Goal: Information Seeking & Learning: Find specific fact

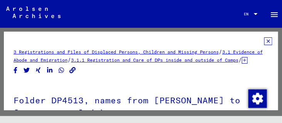
click at [190, 60] on link "3.1.1 Registration and Care of DPs inside and outside of Camps" at bounding box center [155, 60] width 168 height 6
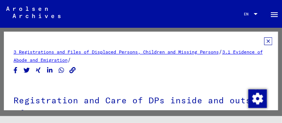
click at [80, 103] on h1 "Registration and Care of DPs inside and outside of Camps" at bounding box center [141, 106] width 255 height 47
click at [84, 62] on link "3.1 Evidence of Abode and Emigration" at bounding box center [138, 56] width 249 height 14
click at [81, 61] on link "3.1 Evidence of Abode and Emigration" at bounding box center [138, 56] width 249 height 14
click at [108, 52] on link "3 Registrations and Files of Displaced Persons, Children and Missing Persons" at bounding box center [116, 52] width 205 height 6
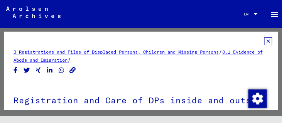
click at [154, 53] on link "3 Registrations and Files of Displaced Persons, Children and Missing Persons" at bounding box center [116, 52] width 205 height 6
click at [90, 62] on link "3.1 Evidence of Abode and Emigration" at bounding box center [138, 56] width 249 height 14
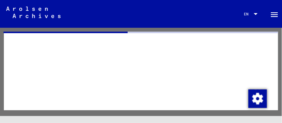
click at [90, 62] on div at bounding box center [141, 71] width 275 height 79
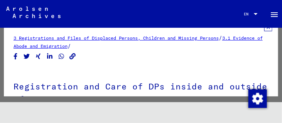
click at [82, 38] on link "3 Registrations and Files of Displaced Persons, Children and Missing Persons" at bounding box center [116, 38] width 205 height 6
click at [98, 17] on mat-toolbar "Search Browse archive Detailed questions/information about the documents? Send …" at bounding box center [141, 14] width 282 height 28
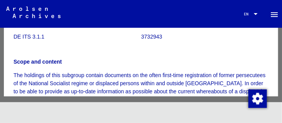
scroll to position [110, 0]
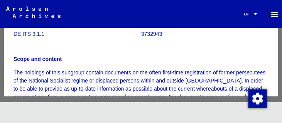
click at [32, 34] on p "DE ITS 3.1.1" at bounding box center [77, 34] width 127 height 8
click at [141, 32] on p "3732943" at bounding box center [204, 34] width 127 height 8
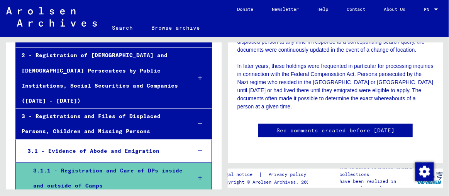
scroll to position [105, 0]
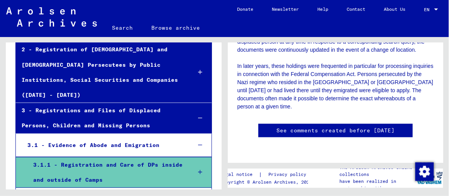
click at [111, 103] on div "3 - Registrations and Files of Displaced Persons, Children and Missing Persons" at bounding box center [101, 118] width 170 height 30
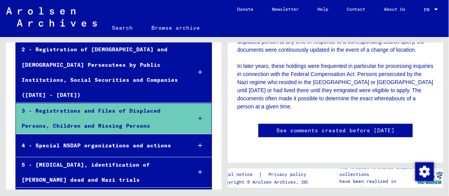
click at [198, 116] on icon at bounding box center [200, 118] width 4 height 5
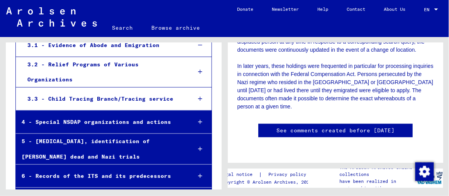
scroll to position [0, 0]
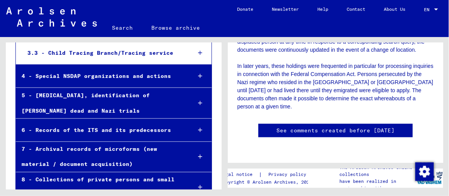
click at [122, 29] on link "Search" at bounding box center [122, 28] width 39 height 19
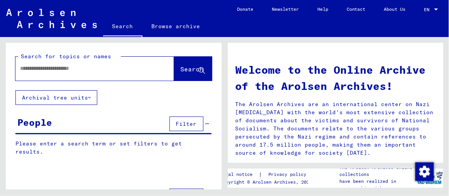
click at [71, 71] on input "text" at bounding box center [85, 68] width 131 height 8
type input "*******"
click at [181, 69] on span "Search" at bounding box center [192, 69] width 23 height 8
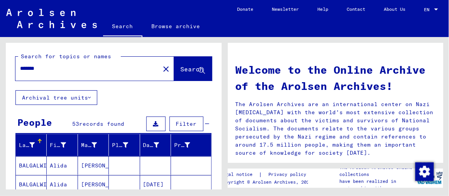
click at [88, 123] on mat-cell "[PERSON_NAME]" at bounding box center [93, 165] width 31 height 19
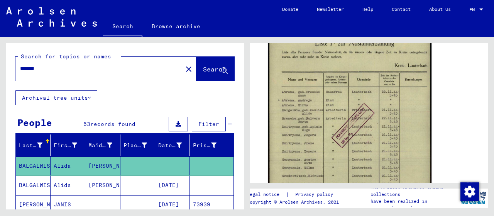
scroll to position [154, 0]
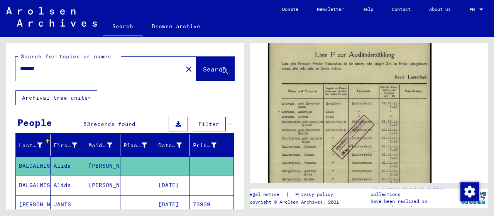
click at [282, 120] on img at bounding box center [349, 144] width 163 height 231
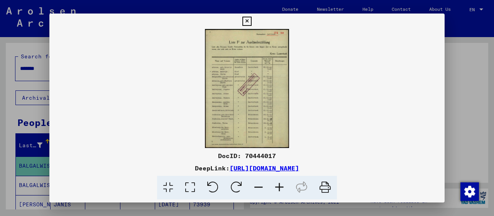
click at [224, 76] on img at bounding box center [246, 88] width 395 height 119
click at [244, 20] on icon at bounding box center [247, 21] width 9 height 9
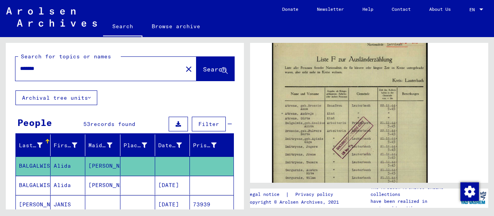
click at [96, 123] on mat-cell "[PERSON_NAME]" at bounding box center [102, 185] width 35 height 19
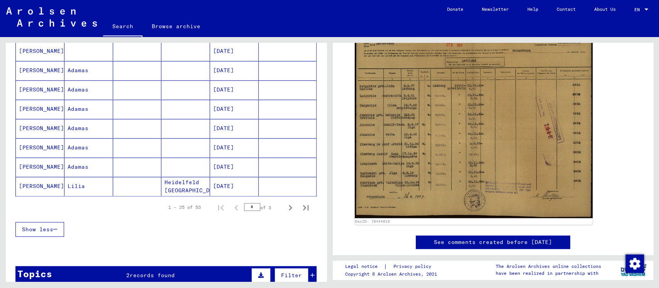
scroll to position [463, 0]
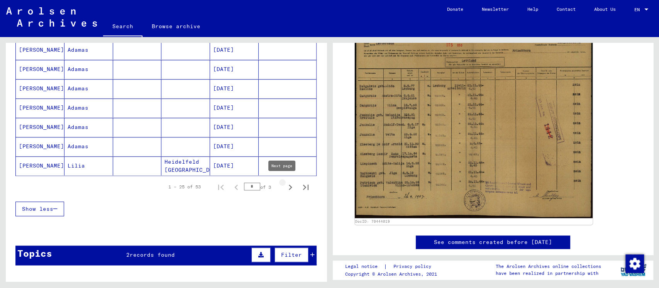
click at [282, 123] on icon "Next page" at bounding box center [290, 187] width 11 height 11
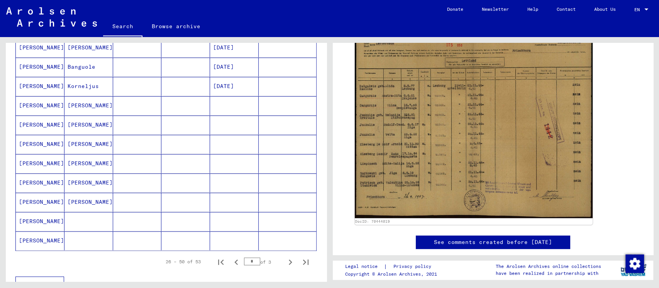
scroll to position [412, 0]
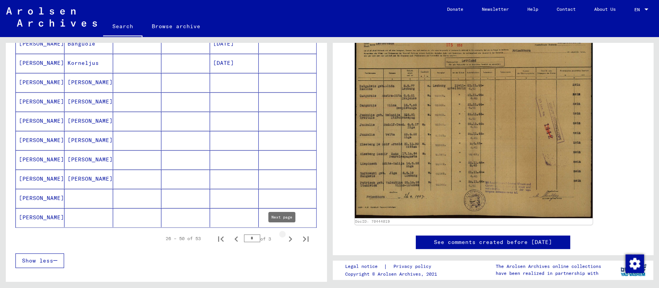
click at [282, 123] on icon "Next page" at bounding box center [290, 239] width 11 height 11
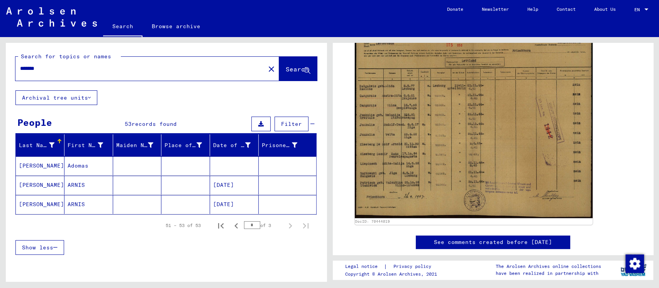
scroll to position [0, 0]
click at [231, 123] on icon "Previous page" at bounding box center [236, 226] width 11 height 11
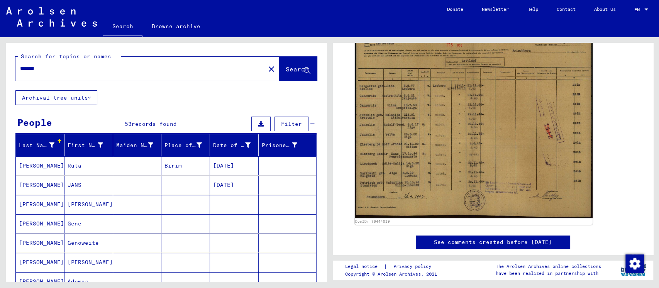
click at [95, 123] on mat-cell "[PERSON_NAME]" at bounding box center [88, 204] width 49 height 19
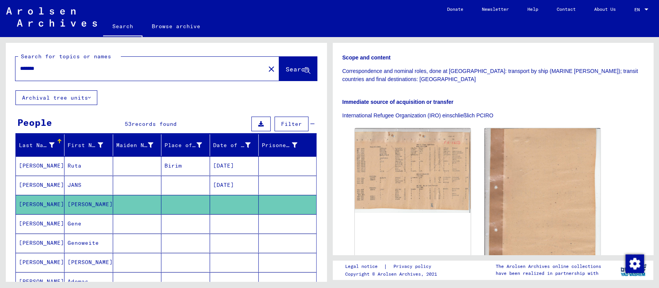
scroll to position [154, 0]
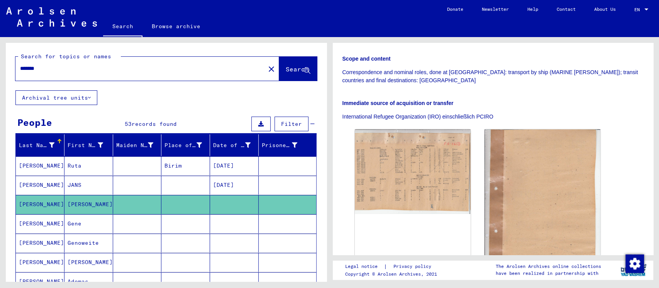
click at [76, 123] on mat-cell "JANS" at bounding box center [88, 185] width 49 height 19
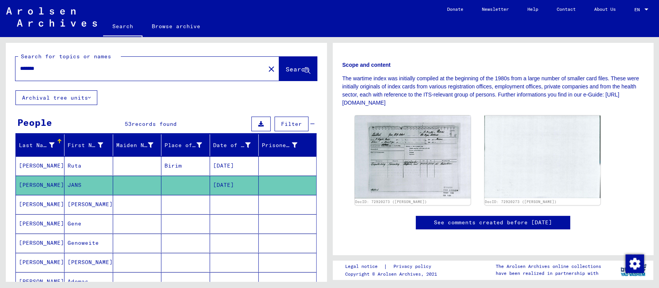
scroll to position [154, 0]
click at [282, 123] on img at bounding box center [413, 156] width 122 height 87
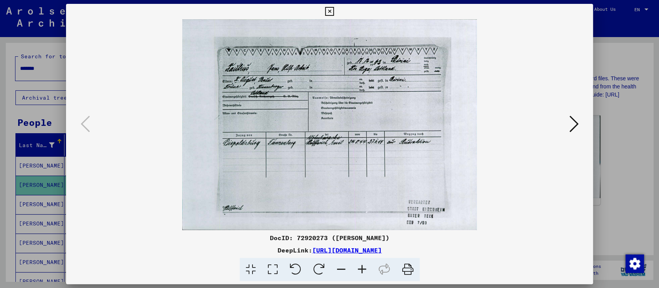
click at [282, 122] on icon at bounding box center [573, 124] width 9 height 19
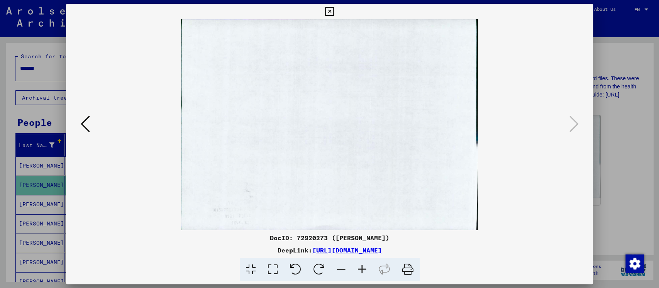
click at [84, 123] on icon at bounding box center [85, 124] width 9 height 19
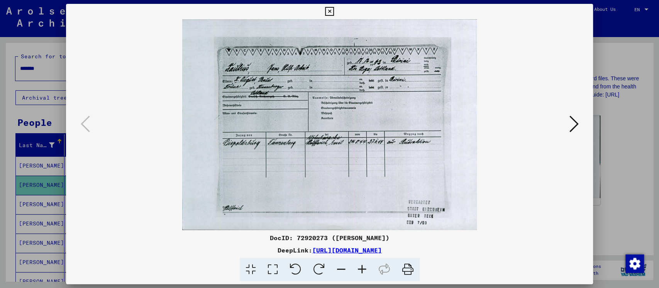
click at [282, 14] on icon at bounding box center [329, 11] width 9 height 9
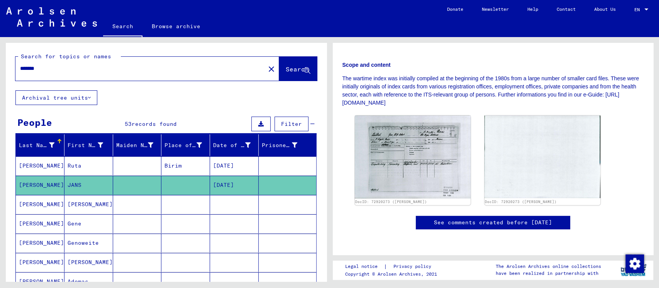
click at [80, 123] on mat-cell "[PERSON_NAME]" at bounding box center [88, 204] width 49 height 19
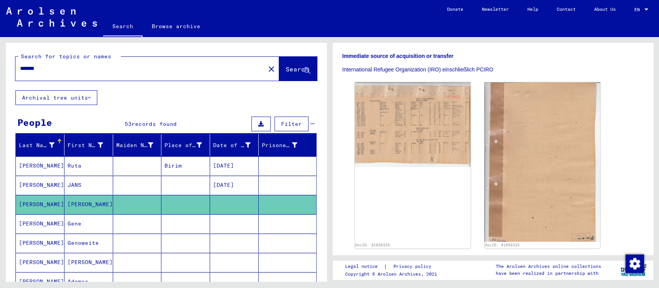
scroll to position [111, 0]
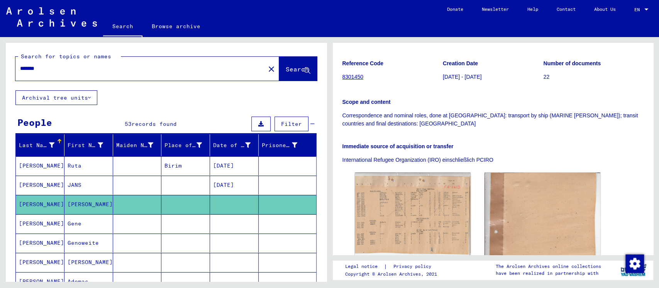
drag, startPoint x: 54, startPoint y: 68, endPoint x: 14, endPoint y: 74, distance: 40.2
click at [14, 74] on div "Search for topics or names ******* close Search" at bounding box center [166, 66] width 321 height 47
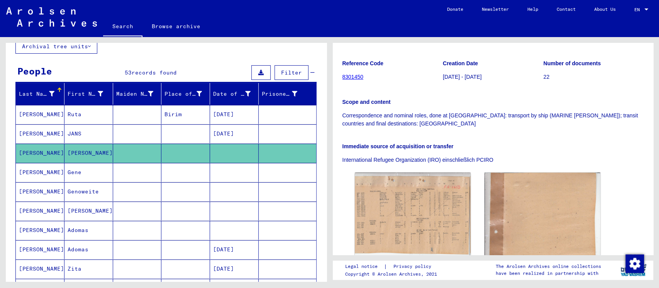
click at [77, 123] on mat-cell "Gene" at bounding box center [88, 172] width 49 height 19
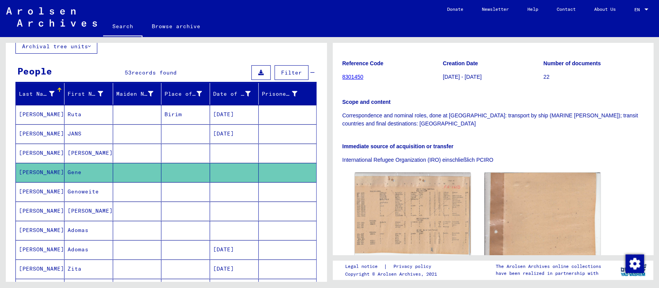
click at [80, 123] on mat-cell "Genoweite" at bounding box center [88, 191] width 49 height 19
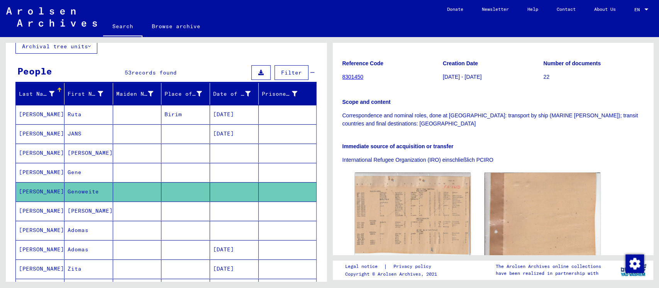
click at [82, 123] on mat-cell "Adomas" at bounding box center [88, 230] width 49 height 19
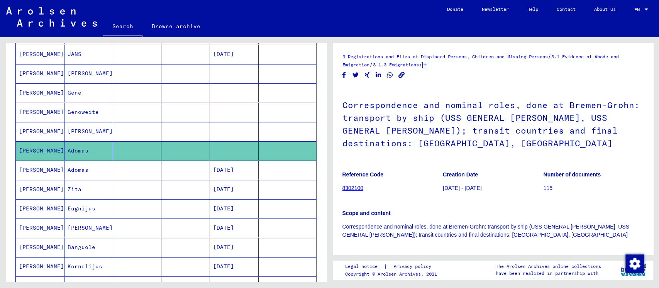
scroll to position [154, 0]
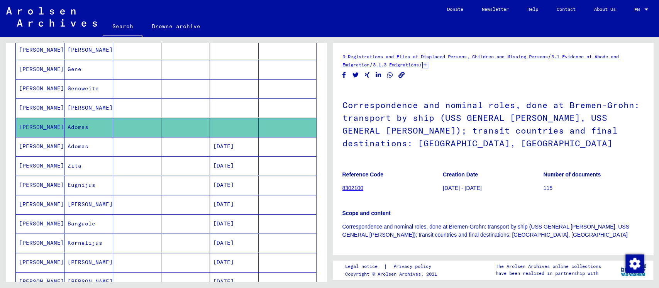
click at [74, 123] on mat-cell "Zita" at bounding box center [88, 165] width 49 height 19
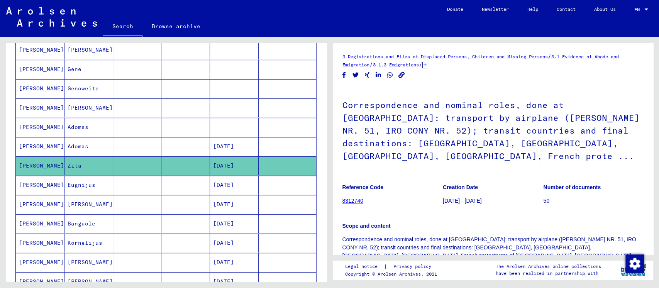
click at [76, 123] on mat-cell "Eugnijus" at bounding box center [88, 185] width 49 height 19
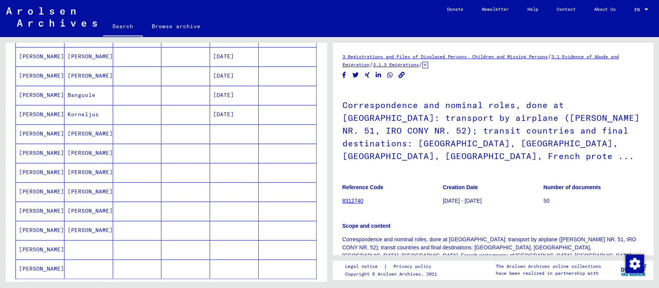
scroll to position [412, 0]
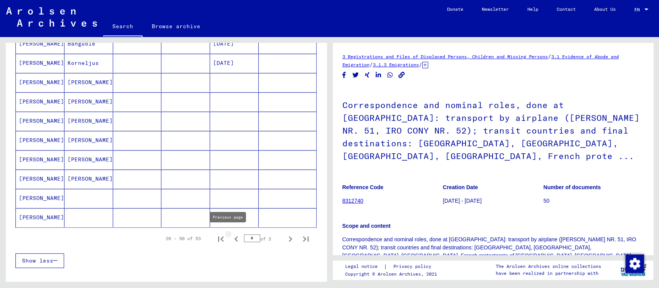
click at [231, 123] on icon "Previous page" at bounding box center [236, 239] width 11 height 11
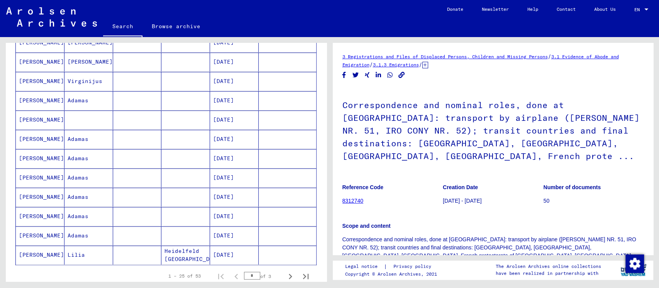
scroll to position [360, 0]
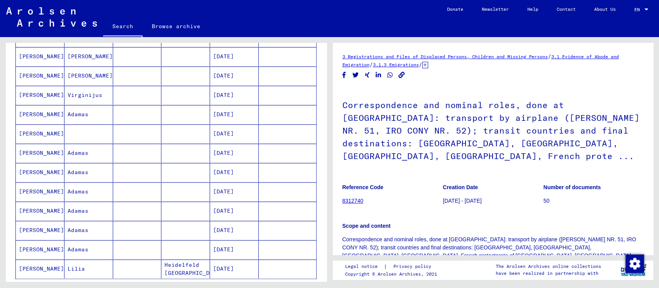
click at [78, 123] on mat-cell "Adamas" at bounding box center [88, 172] width 49 height 19
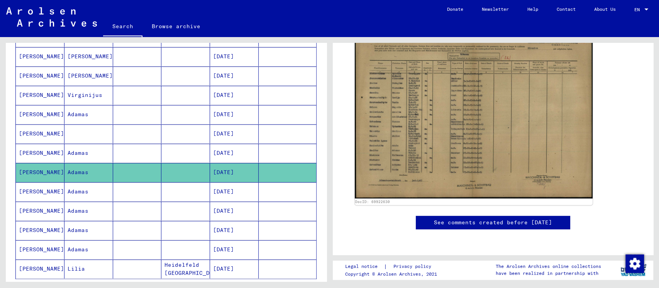
scroll to position [138, 0]
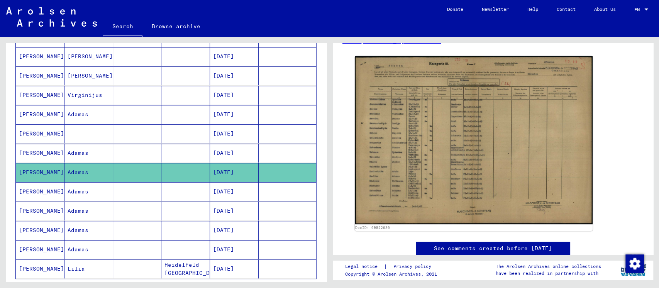
click at [75, 123] on mat-cell "Adamas" at bounding box center [88, 191] width 49 height 19
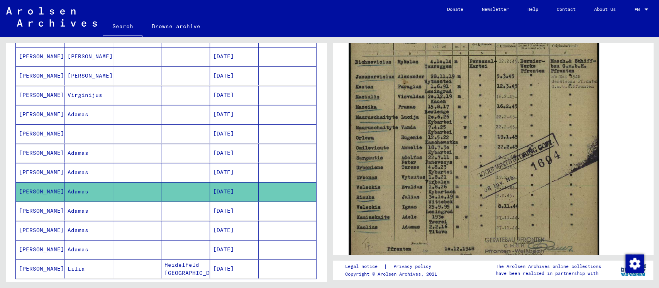
scroll to position [206, 0]
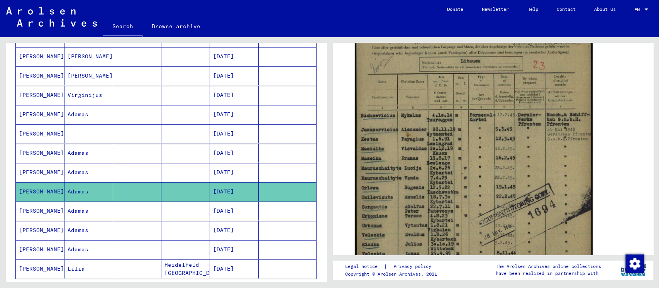
click at [78, 123] on mat-cell "Adamas" at bounding box center [88, 211] width 49 height 19
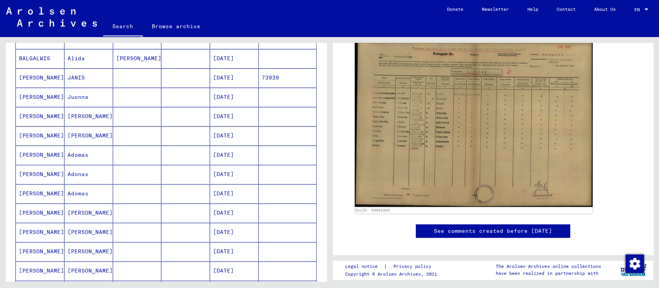
scroll to position [103, 0]
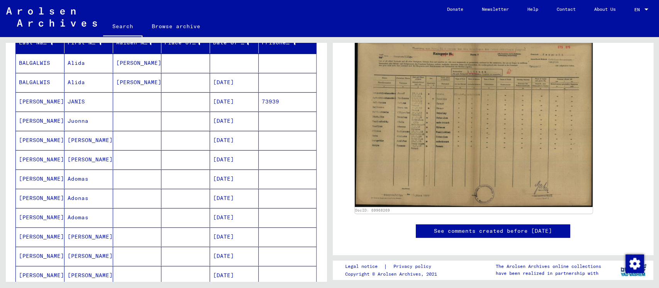
click at [75, 106] on mat-cell "JANIS" at bounding box center [88, 101] width 49 height 19
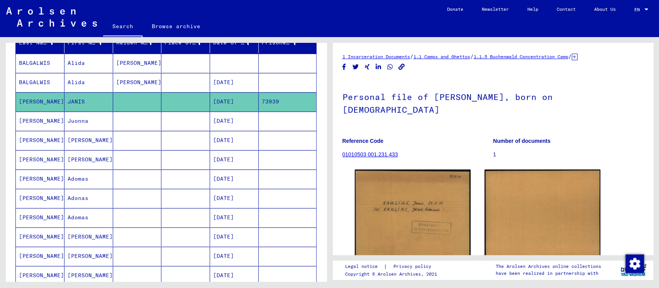
click at [76, 123] on mat-cell "Juonna" at bounding box center [88, 121] width 49 height 19
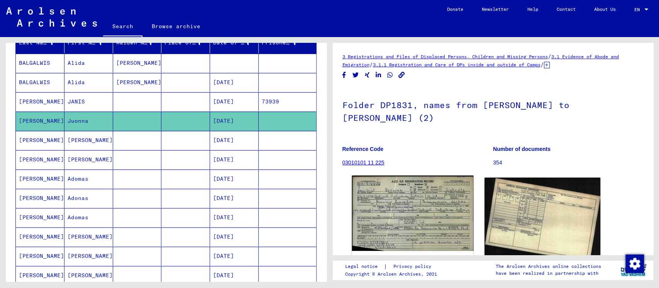
click at [282, 123] on img at bounding box center [413, 214] width 122 height 76
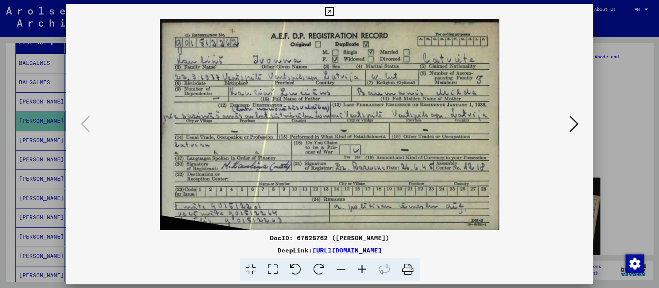
click at [282, 14] on icon at bounding box center [329, 11] width 9 height 9
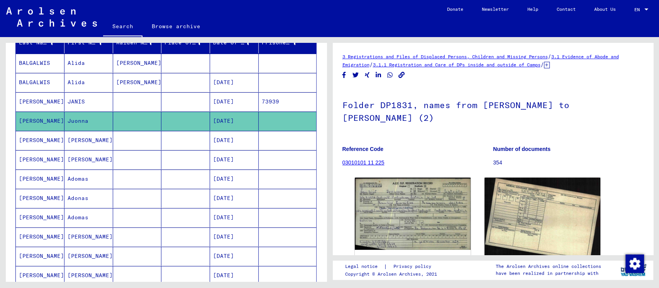
click at [71, 123] on mat-cell "[PERSON_NAME]" at bounding box center [88, 140] width 49 height 19
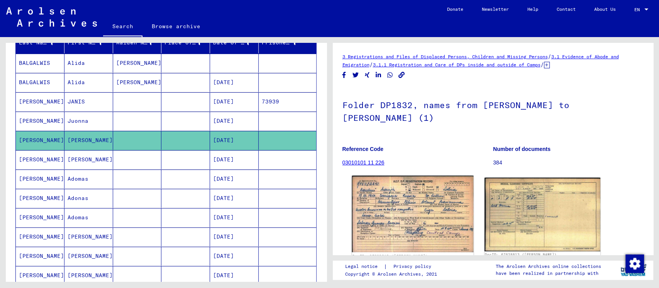
click at [282, 123] on img at bounding box center [413, 214] width 122 height 76
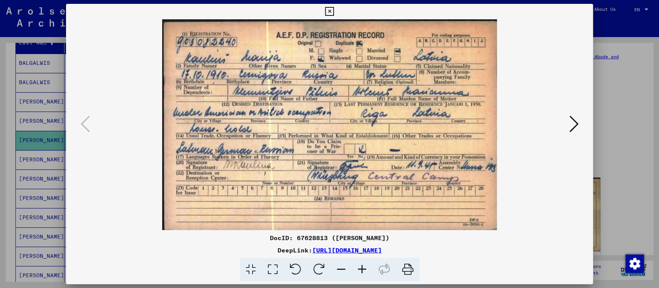
click at [282, 10] on icon at bounding box center [329, 11] width 9 height 9
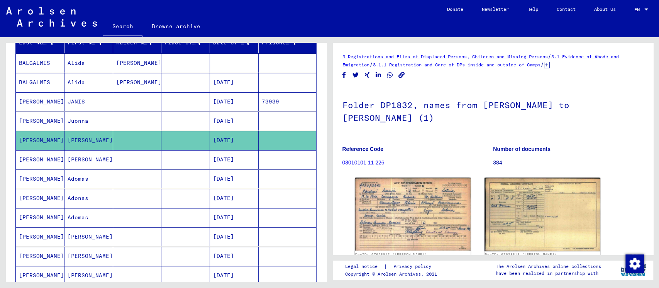
click at [86, 123] on mat-cell "[PERSON_NAME]" at bounding box center [88, 159] width 49 height 19
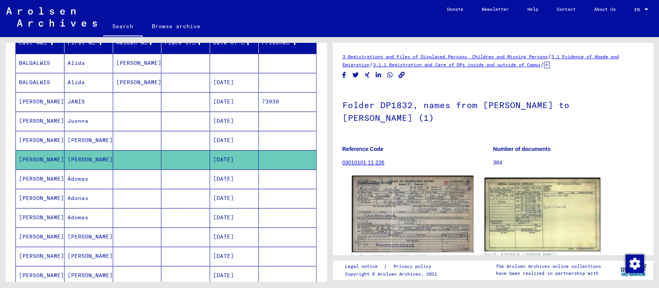
click at [282, 123] on img at bounding box center [413, 214] width 122 height 76
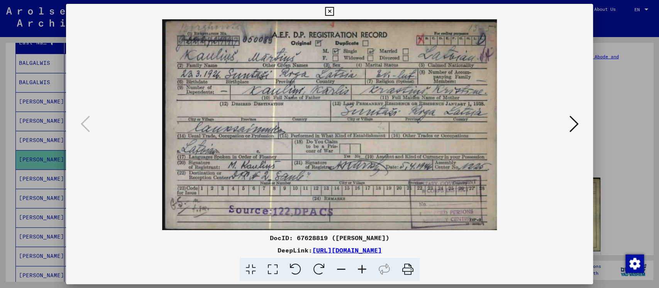
click at [282, 122] on icon at bounding box center [573, 124] width 9 height 19
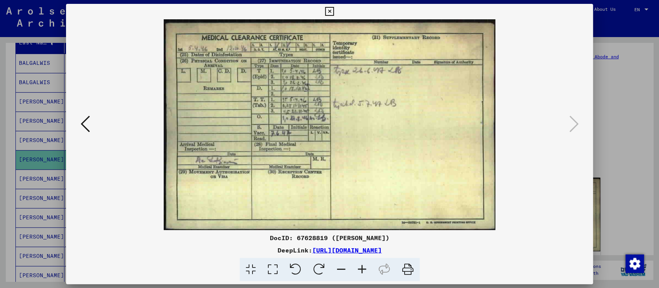
click at [86, 123] on icon at bounding box center [85, 124] width 9 height 19
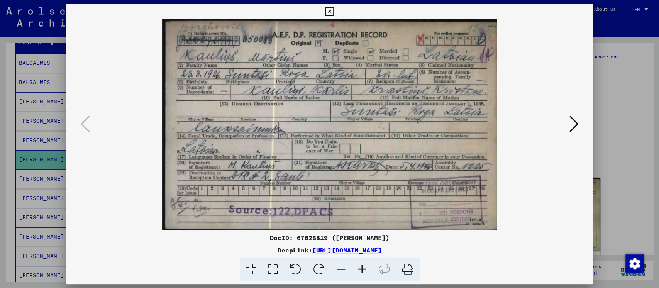
click at [53, 123] on div at bounding box center [329, 144] width 659 height 288
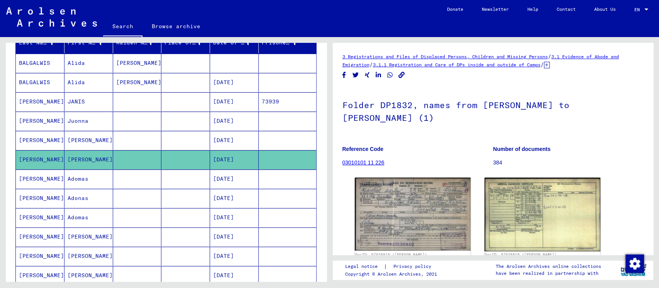
click at [77, 123] on mat-cell "Adomas" at bounding box center [88, 179] width 49 height 19
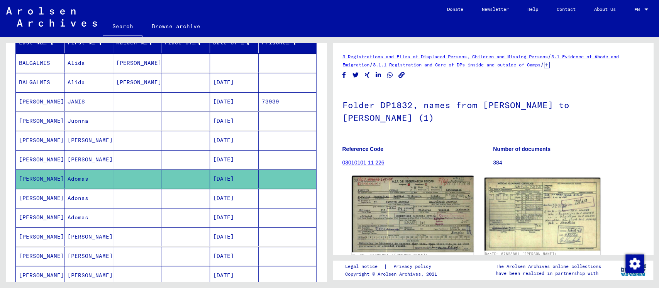
click at [282, 123] on img at bounding box center [413, 214] width 122 height 76
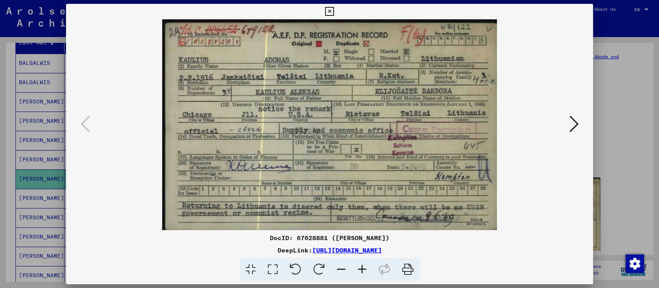
click at [282, 10] on icon at bounding box center [329, 11] width 9 height 9
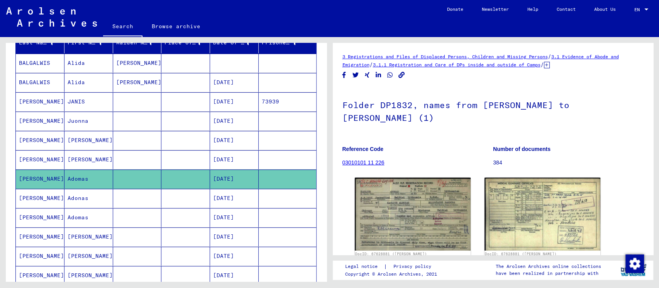
click at [85, 123] on mat-cell "Adonas" at bounding box center [88, 198] width 49 height 19
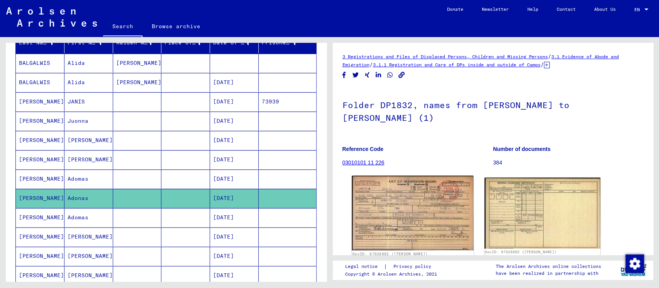
click at [282, 123] on img at bounding box center [413, 213] width 122 height 75
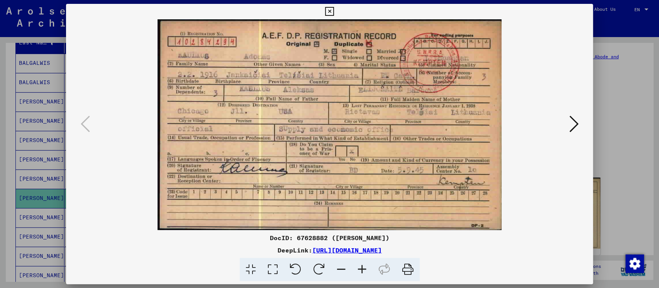
click at [282, 14] on icon at bounding box center [329, 11] width 9 height 9
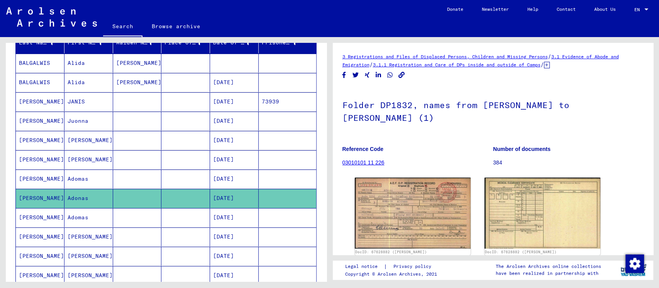
click at [76, 123] on mat-cell "Adomas" at bounding box center [88, 217] width 49 height 19
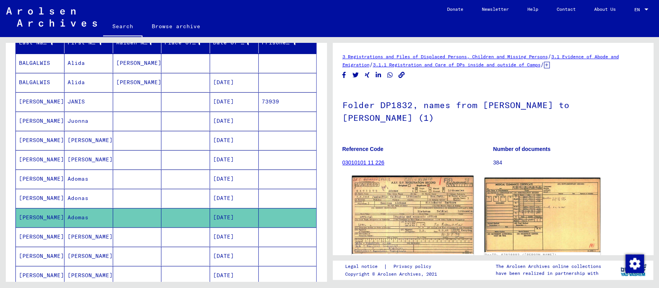
click at [282, 123] on img at bounding box center [413, 215] width 122 height 78
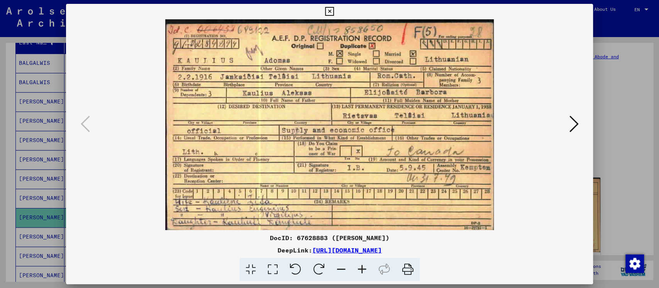
click at [282, 123] on icon at bounding box center [408, 270] width 24 height 24
click at [43, 123] on div at bounding box center [329, 144] width 659 height 288
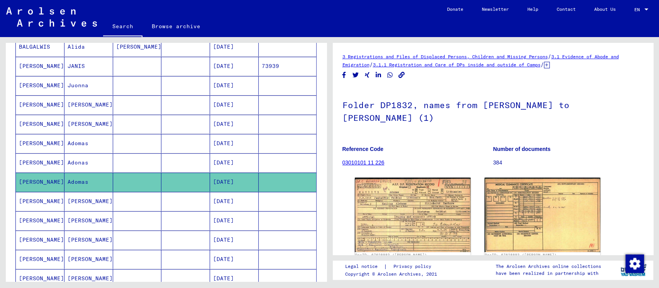
scroll to position [154, 0]
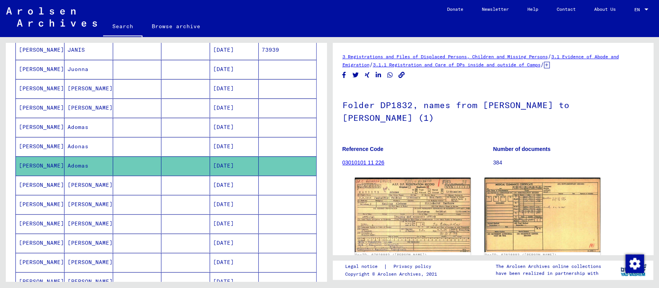
click at [83, 123] on mat-cell "[PERSON_NAME]" at bounding box center [88, 223] width 49 height 19
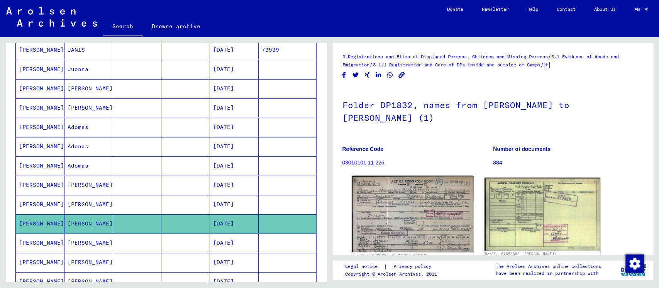
click at [282, 123] on img at bounding box center [413, 214] width 122 height 76
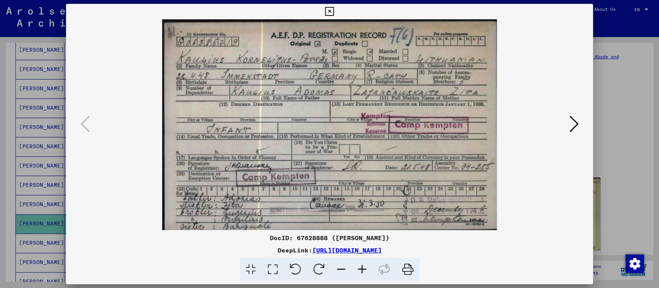
click at [282, 123] on icon at bounding box center [408, 270] width 24 height 24
click at [282, 120] on icon at bounding box center [573, 124] width 9 height 19
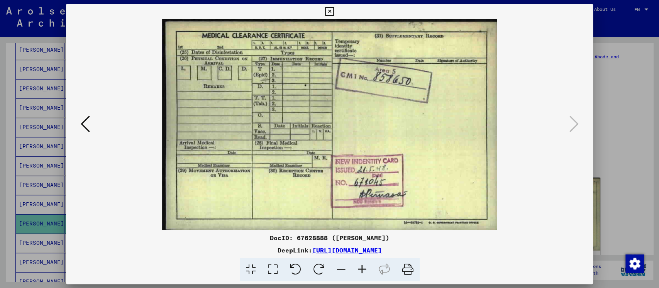
click at [282, 10] on icon at bounding box center [329, 11] width 9 height 9
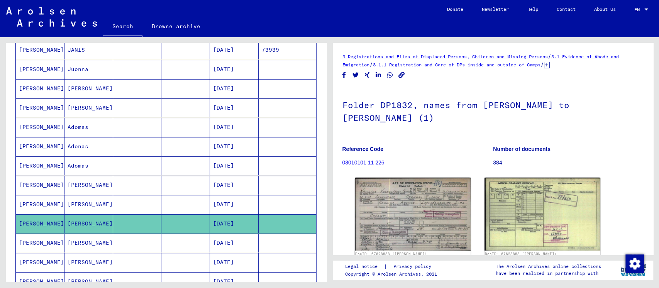
click at [88, 123] on mat-cell "[PERSON_NAME]" at bounding box center [88, 243] width 49 height 19
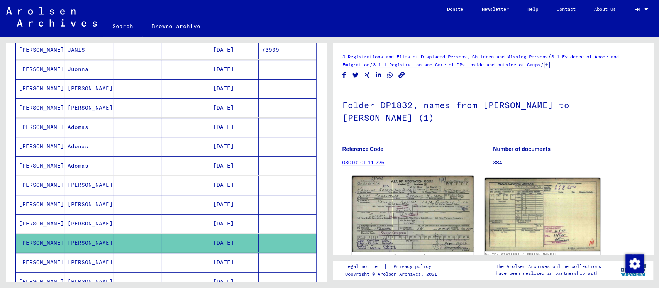
click at [282, 123] on img at bounding box center [413, 214] width 122 height 76
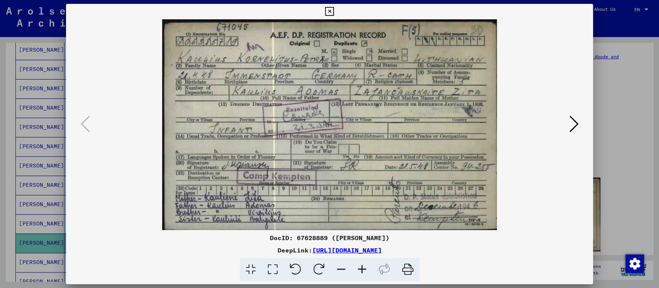
click at [282, 123] on icon at bounding box center [408, 270] width 24 height 24
click at [282, 13] on icon at bounding box center [329, 11] width 9 height 9
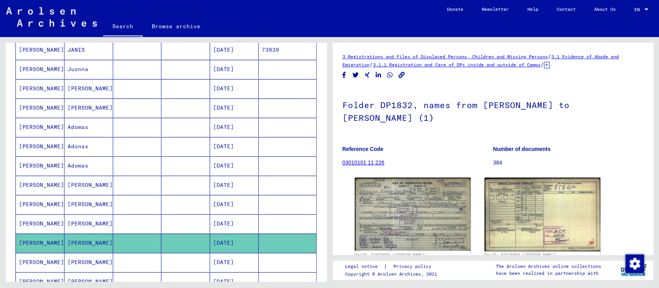
click at [83, 123] on mat-cell "[PERSON_NAME]" at bounding box center [88, 262] width 49 height 19
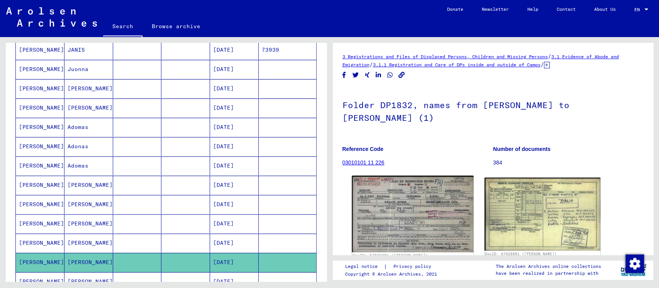
click at [282, 123] on img at bounding box center [413, 214] width 122 height 76
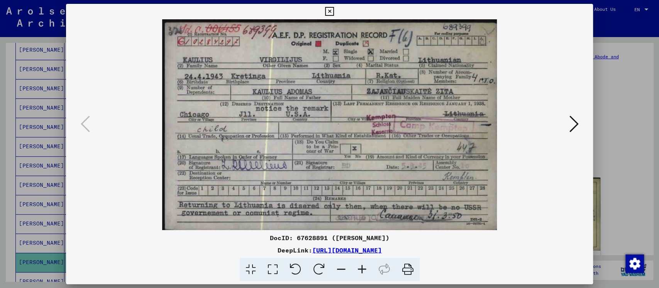
click at [282, 123] on icon at bounding box center [408, 270] width 24 height 24
click at [282, 11] on icon at bounding box center [329, 11] width 9 height 9
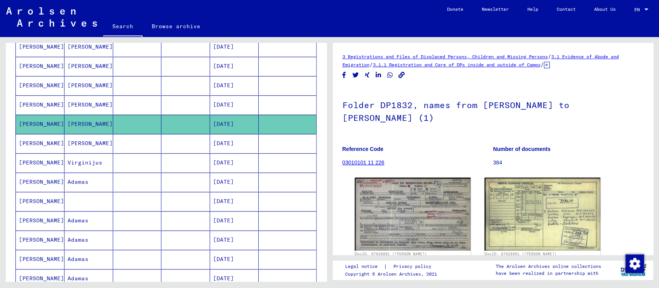
scroll to position [309, 0]
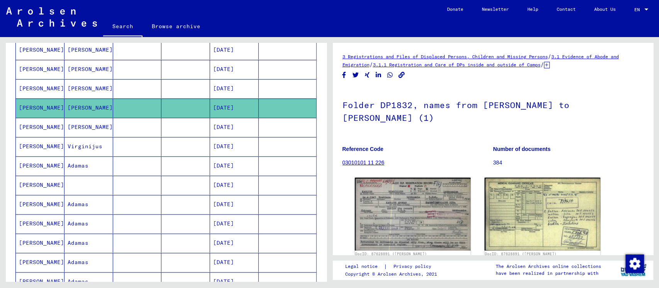
click at [86, 123] on mat-cell "Adamas" at bounding box center [88, 165] width 49 height 19
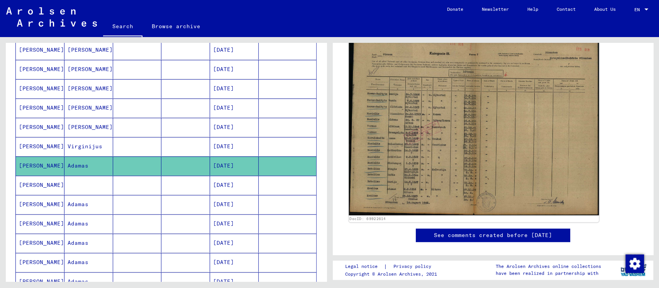
scroll to position [154, 0]
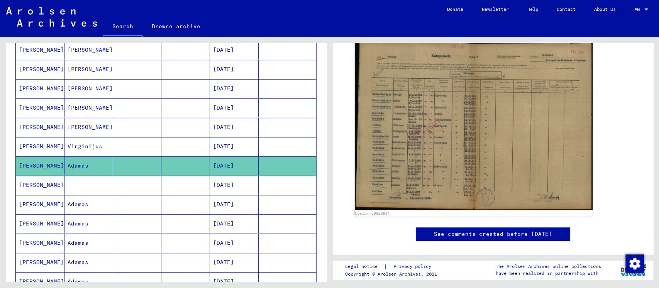
click at [71, 123] on mat-cell at bounding box center [88, 185] width 49 height 19
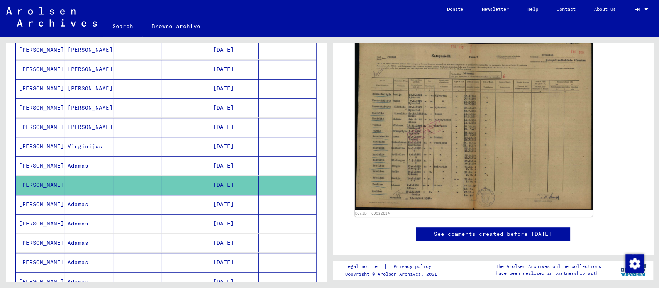
click at [73, 123] on mat-cell "Adamas" at bounding box center [88, 204] width 49 height 19
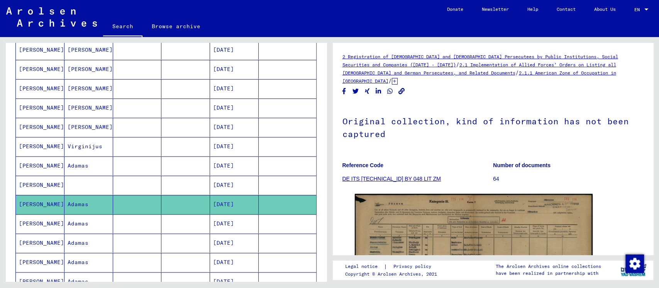
click at [71, 123] on mat-cell "Adamas" at bounding box center [88, 223] width 49 height 19
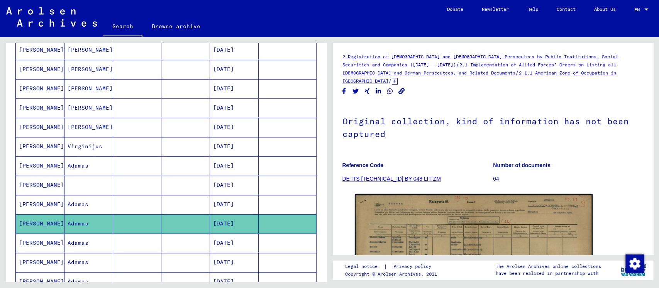
click at [74, 123] on mat-cell "Adamas" at bounding box center [88, 243] width 49 height 19
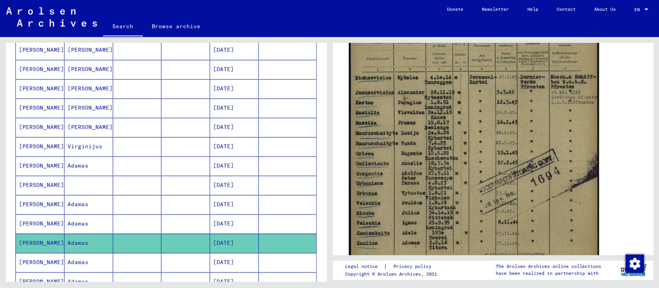
scroll to position [257, 0]
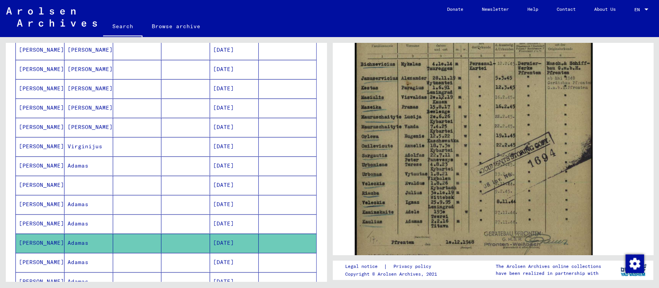
click at [95, 123] on mat-cell "Adamas" at bounding box center [88, 262] width 49 height 19
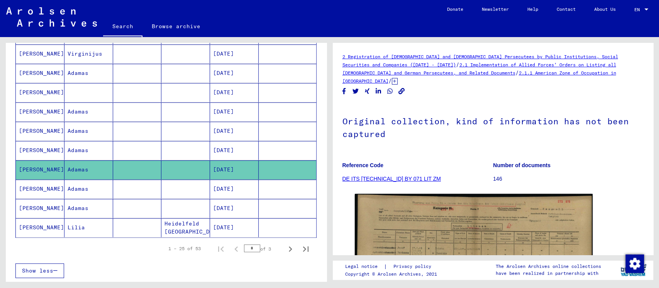
scroll to position [412, 0]
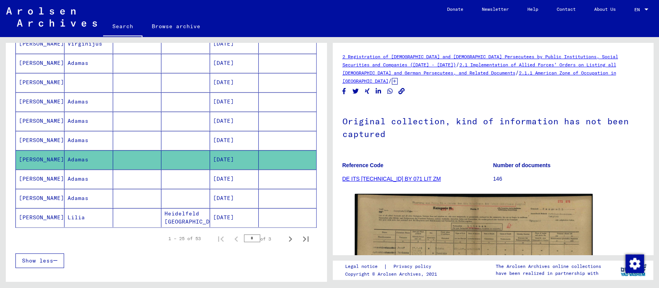
click at [80, 123] on mat-cell "Adamas" at bounding box center [88, 179] width 49 height 19
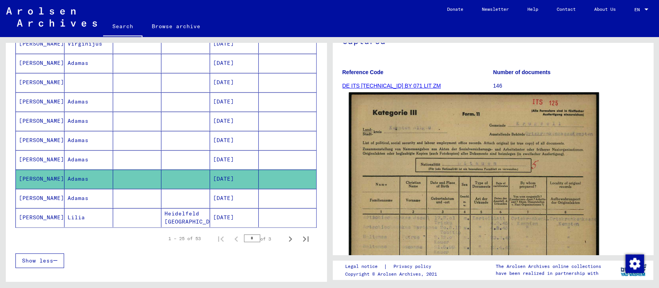
scroll to position [103, 0]
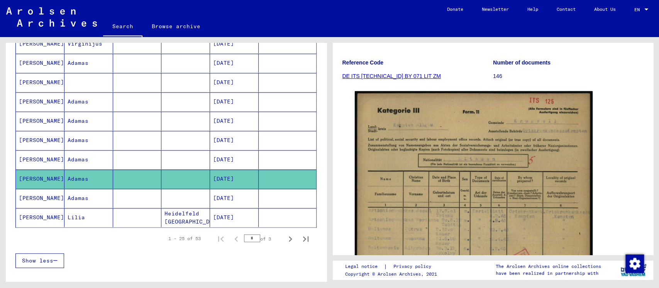
click at [72, 123] on mat-cell "Adamas" at bounding box center [88, 198] width 49 height 19
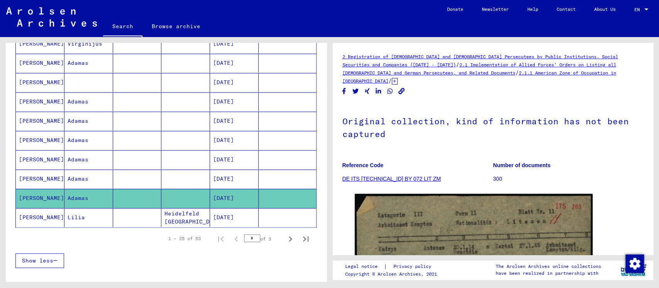
click at [77, 123] on mat-cell "Lilia" at bounding box center [88, 217] width 49 height 19
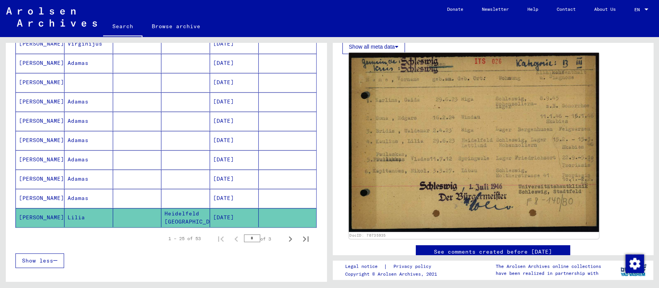
scroll to position [154, 0]
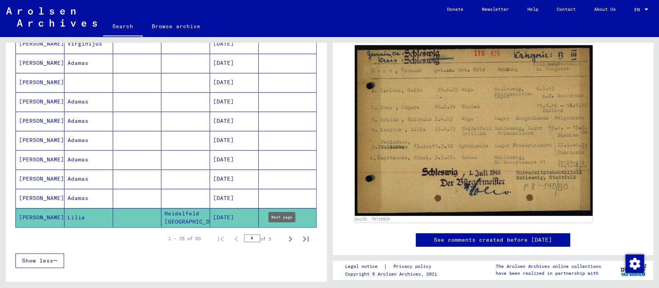
click at [282, 123] on icon "Next page" at bounding box center [290, 239] width 11 height 11
type input "*"
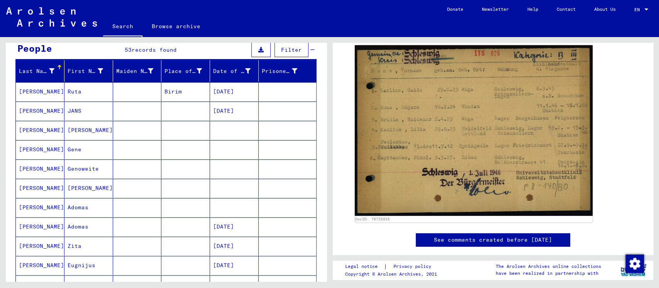
scroll to position [0, 0]
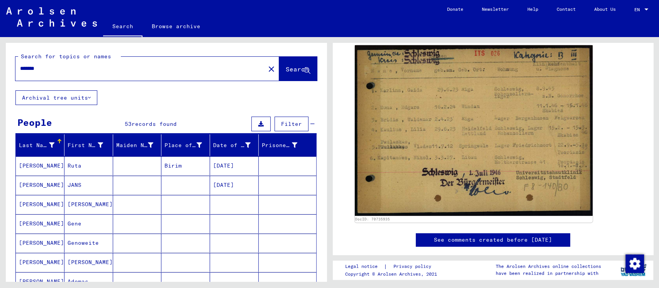
click at [76, 123] on mat-cell "Ruta" at bounding box center [88, 165] width 49 height 19
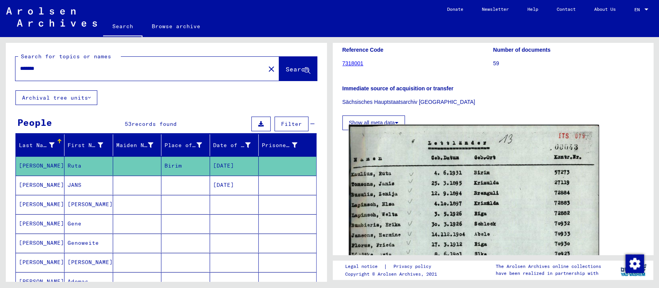
scroll to position [154, 0]
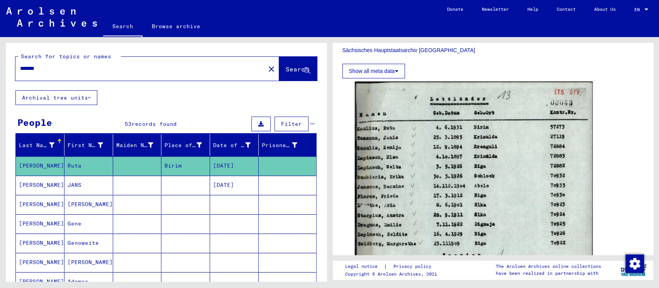
click at [72, 123] on mat-cell "JANS" at bounding box center [88, 185] width 49 height 19
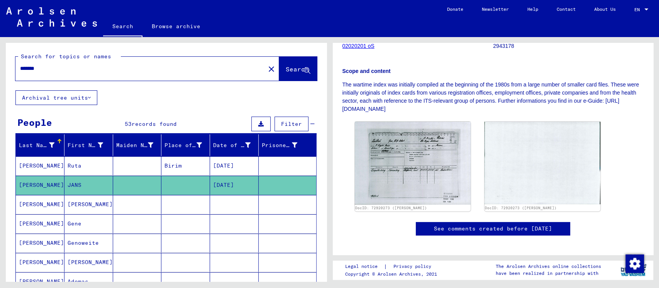
scroll to position [149, 0]
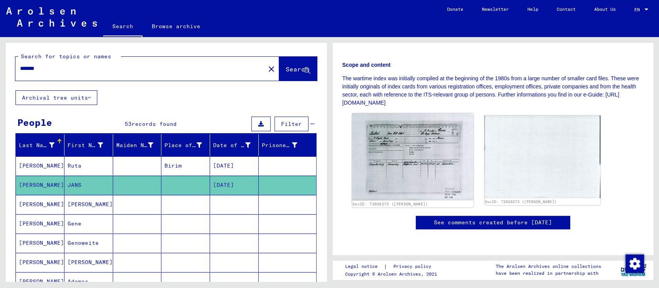
click at [282, 123] on img at bounding box center [413, 156] width 122 height 87
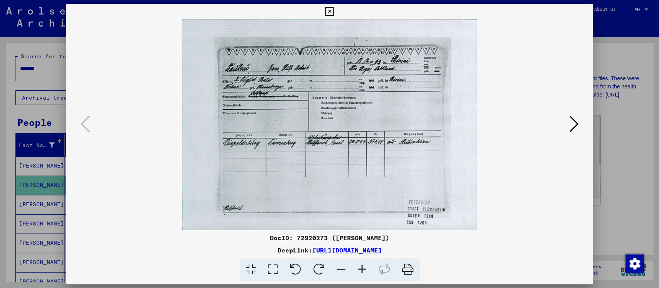
click at [282, 12] on icon at bounding box center [329, 11] width 9 height 9
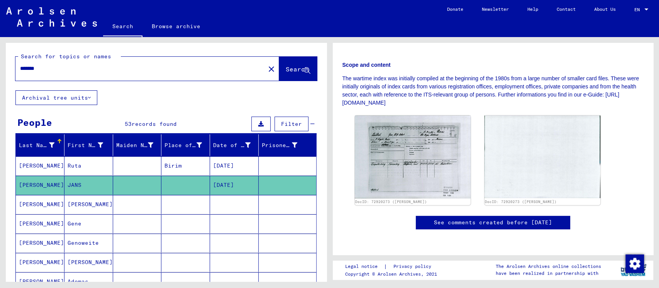
click at [74, 123] on mat-cell "[PERSON_NAME]" at bounding box center [88, 204] width 49 height 19
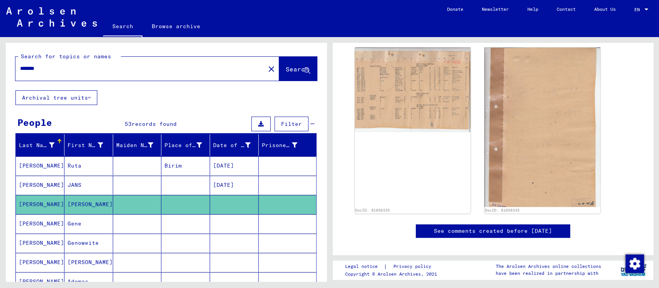
scroll to position [239, 0]
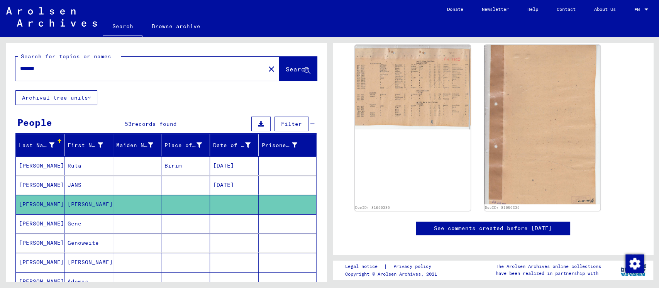
click at [83, 123] on mat-cell "Genoweite" at bounding box center [88, 243] width 49 height 19
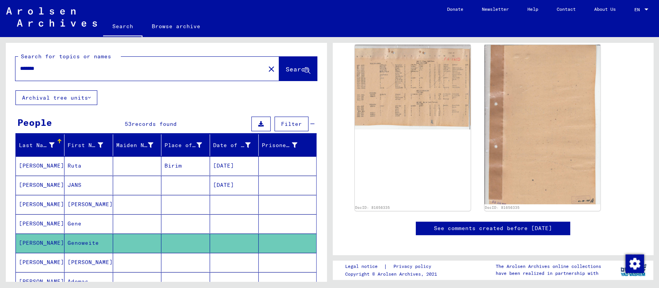
click at [80, 123] on mat-cell "[PERSON_NAME]" at bounding box center [88, 262] width 49 height 19
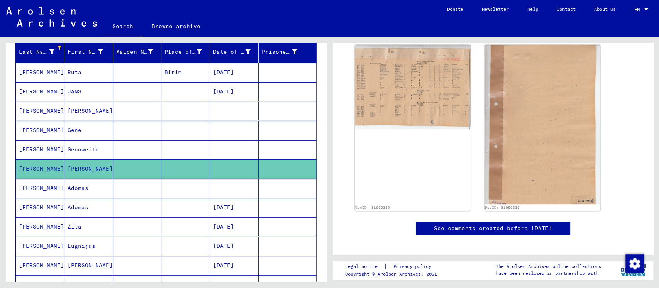
scroll to position [103, 0]
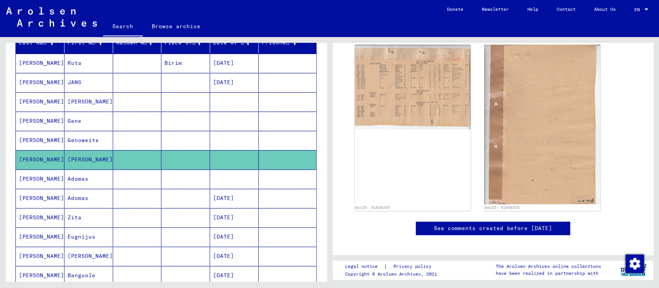
click at [84, 123] on mat-cell "Adomas" at bounding box center [88, 179] width 49 height 19
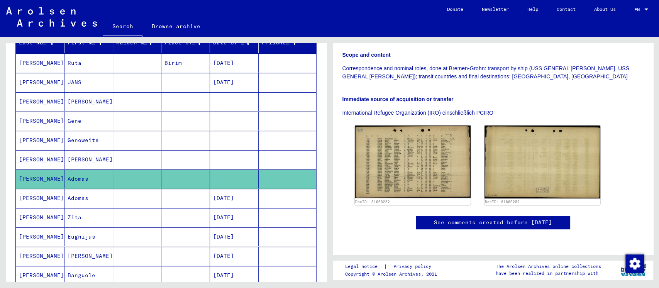
scroll to position [168, 0]
click at [78, 123] on mat-cell "Adomas" at bounding box center [88, 198] width 49 height 19
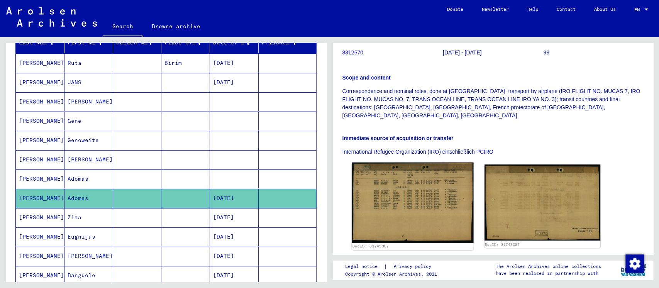
scroll to position [154, 0]
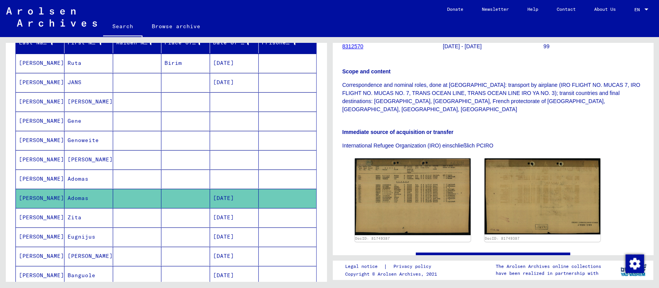
click at [78, 123] on mat-cell "Zita" at bounding box center [88, 217] width 49 height 19
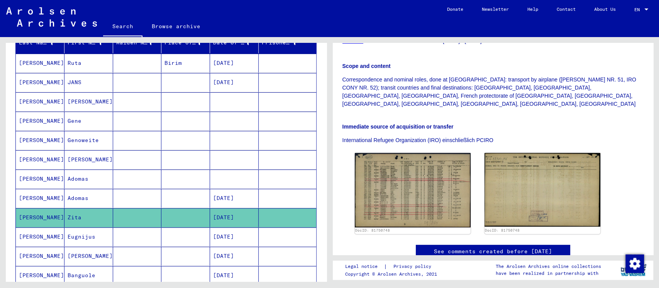
scroll to position [178, 0]
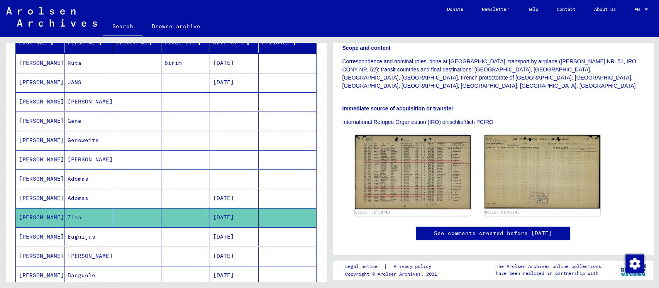
click at [88, 123] on mat-cell "Eugnijus" at bounding box center [88, 236] width 49 height 19
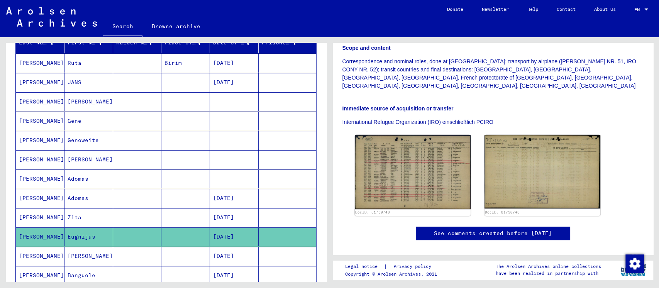
click at [93, 123] on mat-cell "[PERSON_NAME]" at bounding box center [88, 256] width 49 height 19
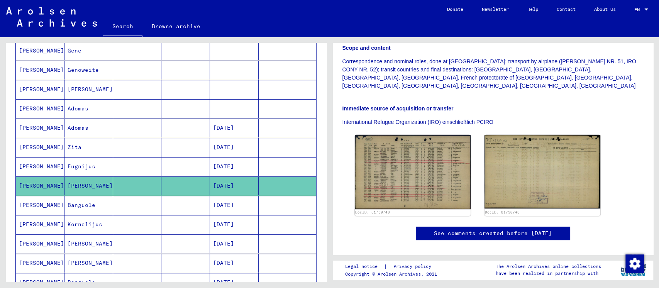
scroll to position [206, 0]
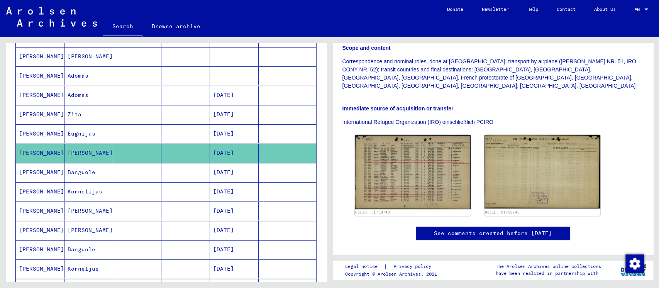
click at [79, 123] on mat-cell "Banguole" at bounding box center [88, 172] width 49 height 19
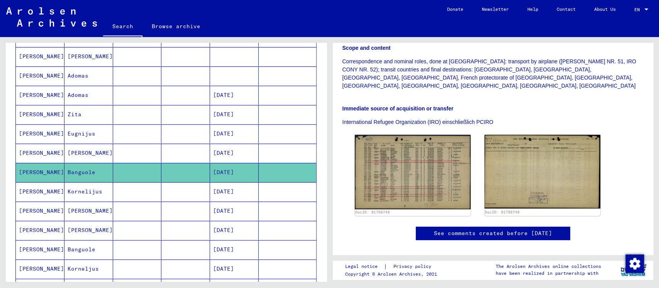
click at [79, 123] on mat-cell "Kornelijus" at bounding box center [88, 191] width 49 height 19
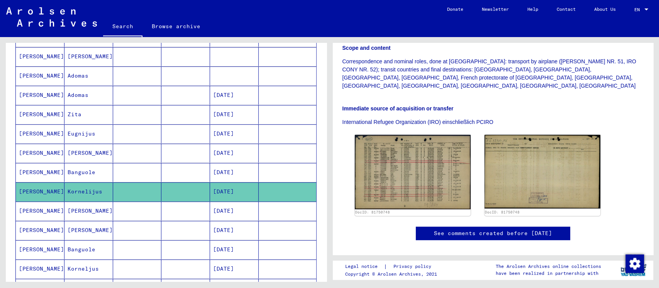
click at [78, 123] on mat-cell "[PERSON_NAME]" at bounding box center [88, 211] width 49 height 19
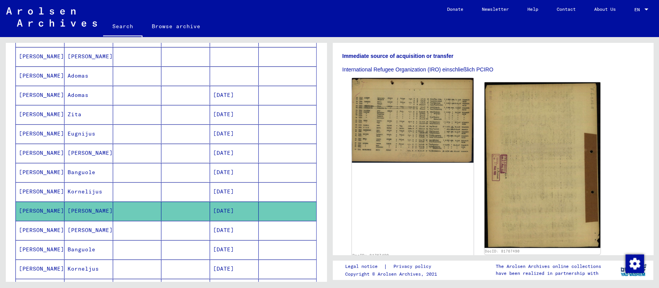
scroll to position [206, 0]
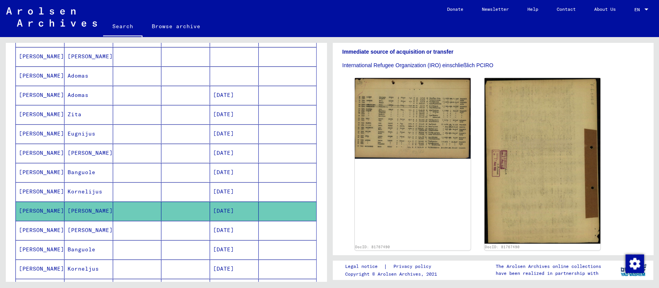
click at [78, 123] on mat-cell "[PERSON_NAME]" at bounding box center [88, 230] width 49 height 19
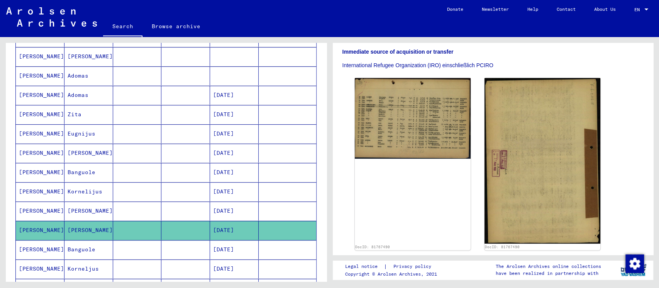
click at [79, 123] on mat-cell "Banguole" at bounding box center [88, 249] width 49 height 19
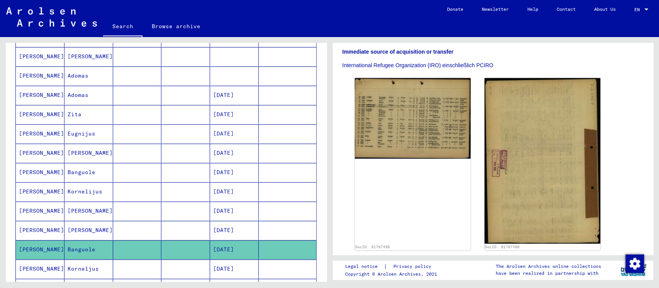
scroll to position [257, 0]
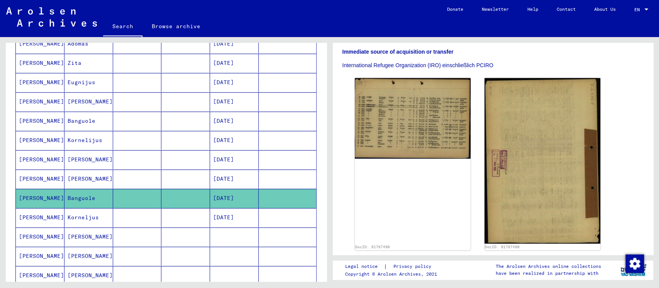
click at [82, 123] on mat-cell "[PERSON_NAME]" at bounding box center [88, 236] width 49 height 19
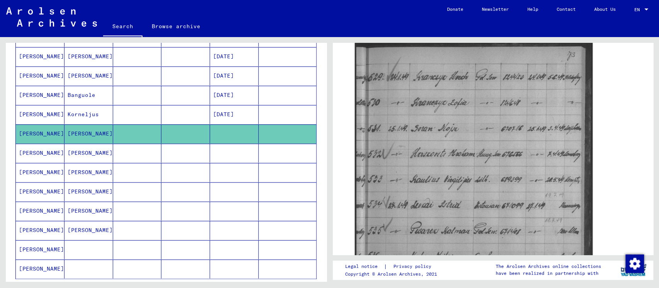
scroll to position [412, 0]
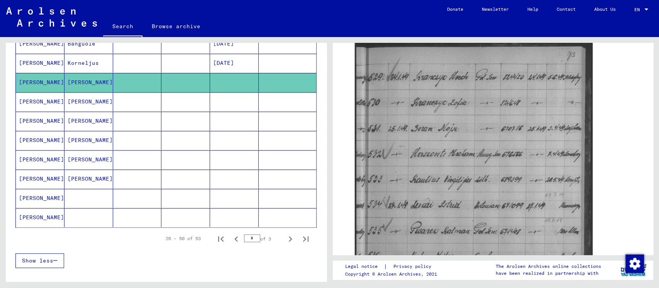
click at [81, 123] on mat-cell at bounding box center [88, 198] width 49 height 19
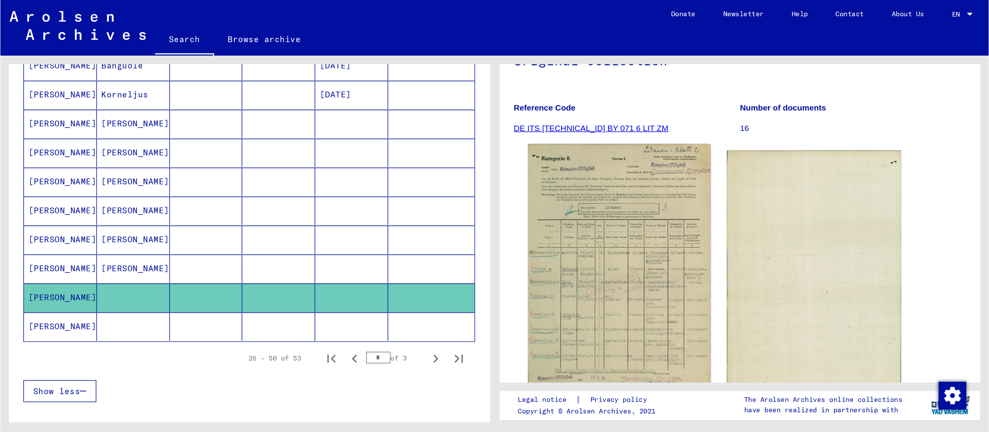
scroll to position [24, 0]
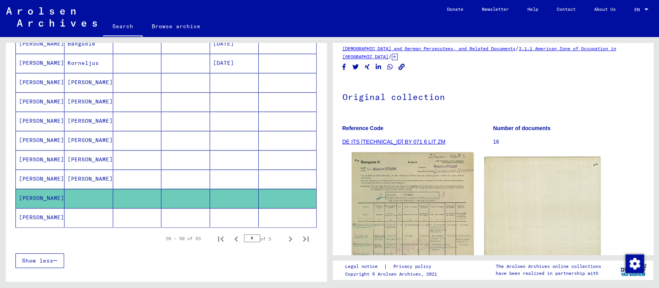
click at [282, 123] on img at bounding box center [413, 240] width 122 height 175
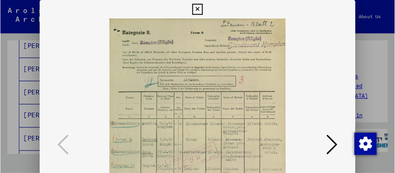
scroll to position [451, 0]
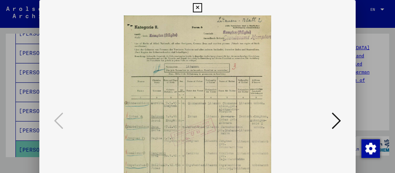
click at [197, 7] on icon at bounding box center [197, 7] width 9 height 9
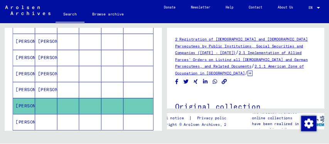
scroll to position [482, 0]
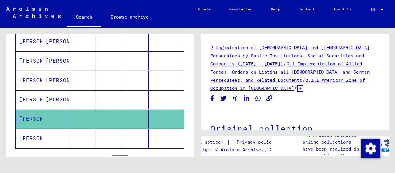
click at [61, 123] on mat-cell at bounding box center [55, 138] width 27 height 19
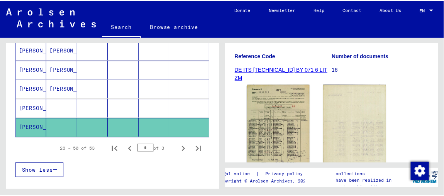
scroll to position [140, 0]
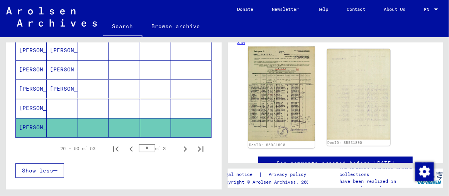
click at [271, 98] on img at bounding box center [281, 94] width 66 height 95
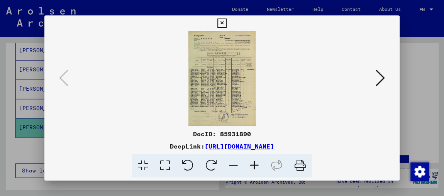
click at [197, 99] on img at bounding box center [222, 78] width 303 height 95
click at [254, 123] on icon at bounding box center [254, 166] width 21 height 24
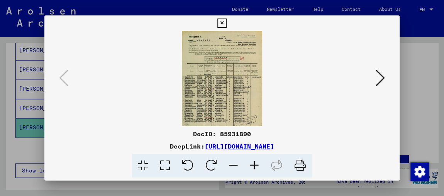
click at [254, 123] on icon at bounding box center [254, 166] width 21 height 24
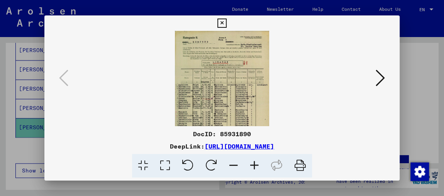
click at [254, 123] on icon at bounding box center [254, 166] width 21 height 24
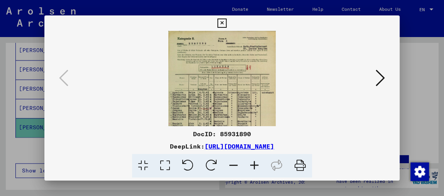
click at [254, 123] on icon at bounding box center [254, 166] width 21 height 24
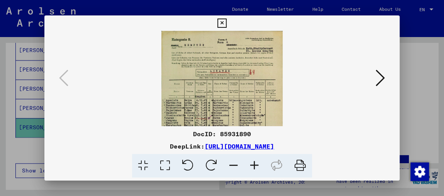
click at [254, 123] on icon at bounding box center [254, 166] width 21 height 24
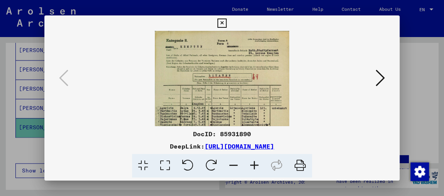
click at [254, 123] on icon at bounding box center [254, 166] width 21 height 24
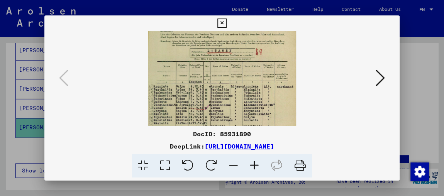
scroll to position [32, 0]
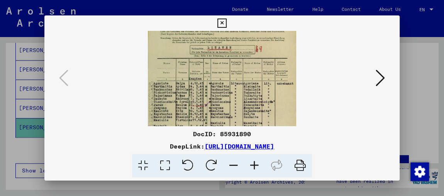
drag, startPoint x: 214, startPoint y: 113, endPoint x: 209, endPoint y: 79, distance: 34.0
click at [209, 79] on img at bounding box center [222, 103] width 148 height 211
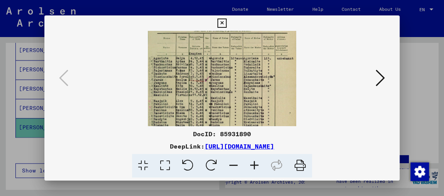
scroll to position [58, 0]
drag, startPoint x: 175, startPoint y: 114, endPoint x: 174, endPoint y: 90, distance: 24.0
click at [174, 90] on img at bounding box center [222, 78] width 148 height 211
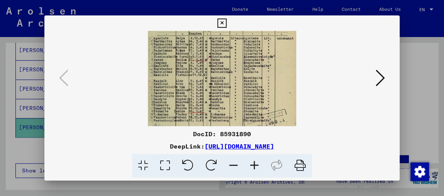
scroll to position [78, 0]
drag, startPoint x: 174, startPoint y: 112, endPoint x: 172, endPoint y: 93, distance: 19.8
click at [172, 93] on img at bounding box center [222, 58] width 148 height 211
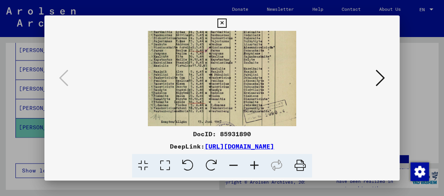
scroll to position [90, 0]
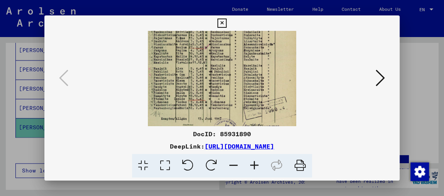
drag, startPoint x: 168, startPoint y: 121, endPoint x: 167, endPoint y: 110, distance: 10.9
click at [167, 110] on img at bounding box center [222, 46] width 148 height 211
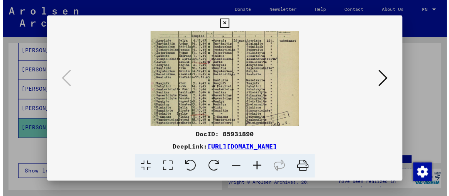
scroll to position [75, 0]
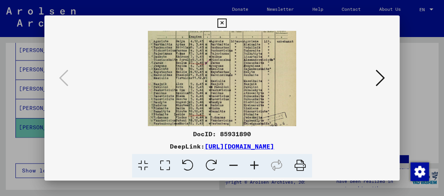
drag, startPoint x: 168, startPoint y: 54, endPoint x: 168, endPoint y: 70, distance: 15.4
click at [168, 70] on img at bounding box center [222, 61] width 148 height 211
click at [224, 23] on icon at bounding box center [221, 23] width 9 height 9
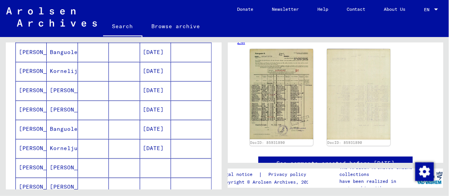
scroll to position [502, 0]
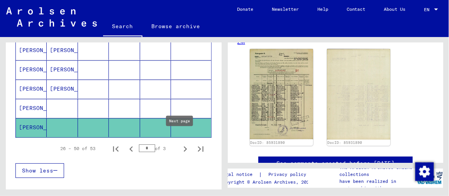
click at [180, 123] on icon "Next page" at bounding box center [185, 149] width 11 height 11
type input "*"
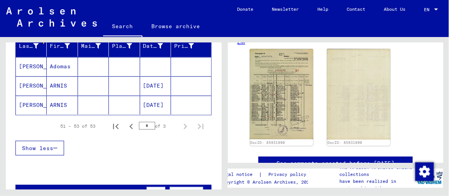
scroll to position [71, 0]
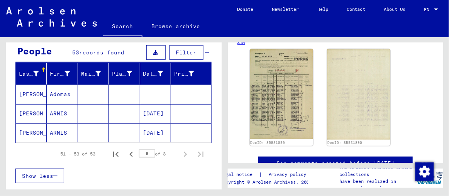
click at [66, 95] on mat-cell "Adomas" at bounding box center [62, 94] width 31 height 19
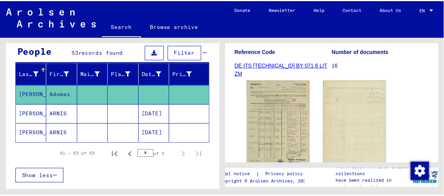
scroll to position [175, 0]
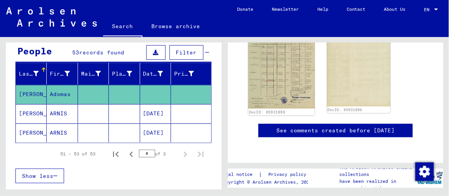
click at [262, 80] on img at bounding box center [281, 61] width 66 height 95
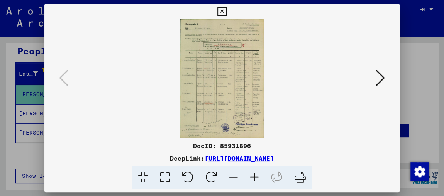
click at [224, 90] on img at bounding box center [222, 78] width 303 height 119
click at [252, 123] on icon at bounding box center [254, 178] width 21 height 24
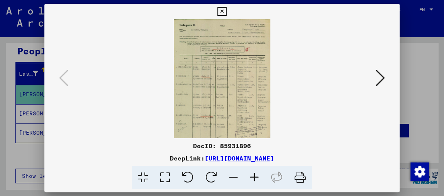
click at [252, 123] on icon at bounding box center [254, 178] width 21 height 24
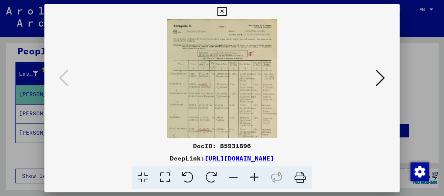
click at [252, 123] on icon at bounding box center [254, 178] width 21 height 24
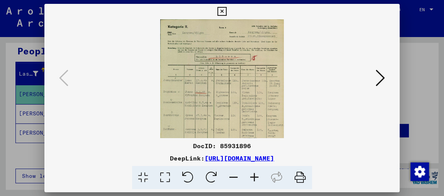
click at [252, 123] on icon at bounding box center [254, 178] width 21 height 24
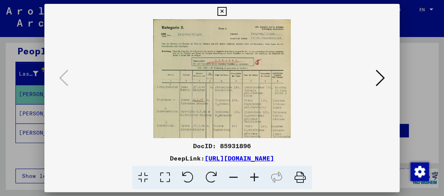
click at [252, 123] on icon at bounding box center [254, 178] width 21 height 24
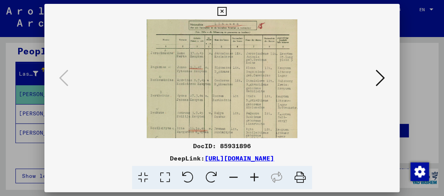
scroll to position [42, 0]
drag, startPoint x: 189, startPoint y: 110, endPoint x: 189, endPoint y: 73, distance: 37.5
click at [189, 73] on img at bounding box center [222, 85] width 151 height 215
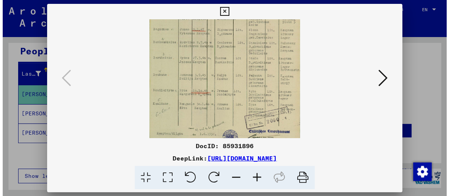
scroll to position [81, 0]
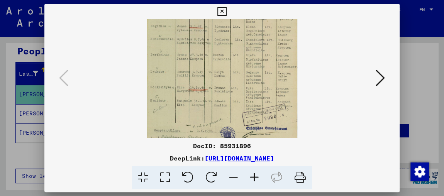
drag, startPoint x: 186, startPoint y: 119, endPoint x: 184, endPoint y: 80, distance: 39.4
click at [184, 80] on img at bounding box center [222, 45] width 151 height 215
click at [222, 11] on icon at bounding box center [221, 11] width 9 height 9
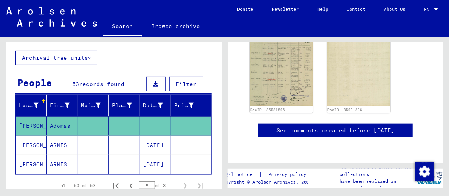
scroll to position [0, 0]
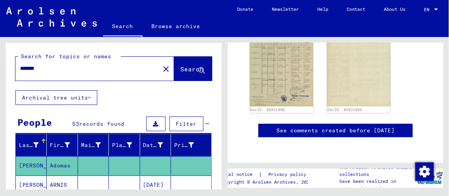
drag, startPoint x: 46, startPoint y: 69, endPoint x: 18, endPoint y: 70, distance: 28.2
click at [18, 70] on div "*******" at bounding box center [85, 68] width 140 height 17
click at [181, 68] on span "Search" at bounding box center [192, 69] width 23 height 8
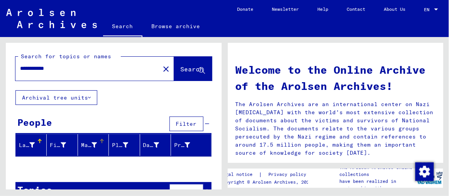
scroll to position [18, 0]
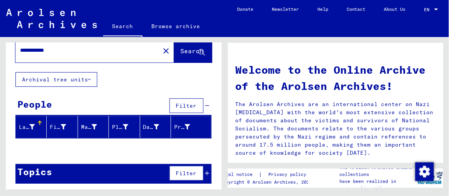
click at [63, 53] on input "**********" at bounding box center [85, 50] width 131 height 8
click at [183, 51] on span "Search" at bounding box center [192, 51] width 23 height 8
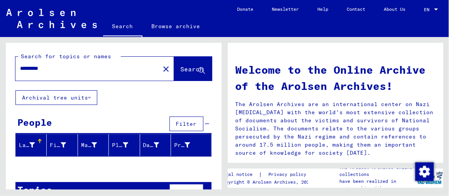
click at [56, 69] on input "*********" at bounding box center [85, 68] width 131 height 8
drag, startPoint x: 61, startPoint y: 67, endPoint x: 12, endPoint y: 66, distance: 49.1
click at [12, 66] on div "**********" at bounding box center [114, 66] width 216 height 47
click at [181, 69] on span "Search" at bounding box center [192, 69] width 23 height 8
drag, startPoint x: 83, startPoint y: 70, endPoint x: 57, endPoint y: 70, distance: 26.7
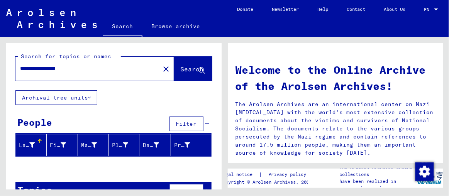
click at [57, 70] on input "**********" at bounding box center [85, 68] width 131 height 8
type input "**********"
click at [174, 67] on button "Search" at bounding box center [193, 69] width 38 height 24
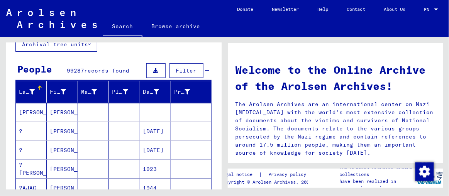
scroll to position [105, 0]
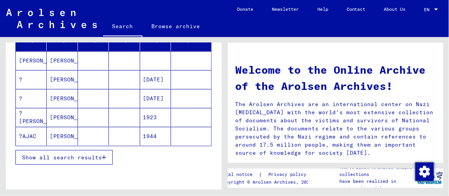
click at [104, 123] on icon "button" at bounding box center [104, 157] width 4 height 5
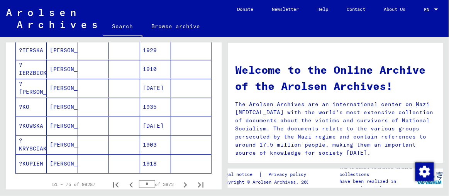
scroll to position [456, 0]
click at [180, 123] on icon "Next page" at bounding box center [185, 185] width 11 height 11
type input "*"
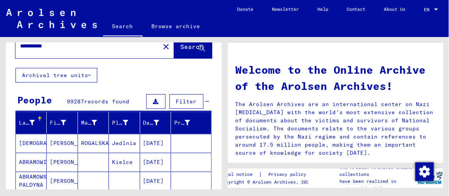
scroll to position [0, 0]
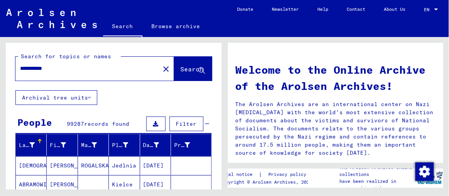
drag, startPoint x: 58, startPoint y: 68, endPoint x: 20, endPoint y: 67, distance: 37.5
click at [20, 67] on input "**********" at bounding box center [85, 68] width 131 height 8
type input "*"
type input "*******"
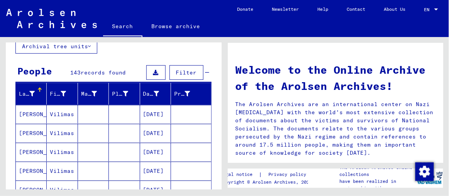
scroll to position [105, 0]
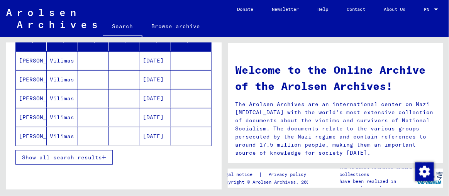
click at [60, 79] on mat-cell "Vilimas" at bounding box center [62, 79] width 31 height 19
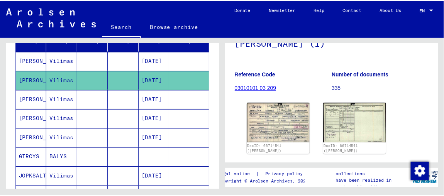
scroll to position [105, 0]
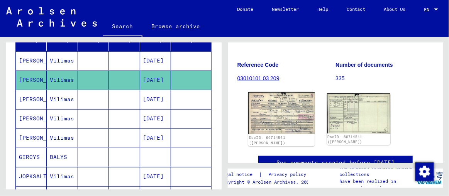
click at [278, 115] on img at bounding box center [281, 113] width 66 height 42
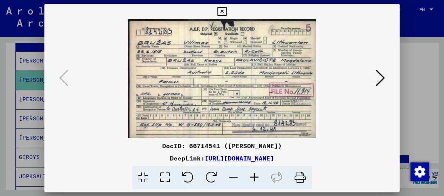
click at [206, 71] on img at bounding box center [222, 78] width 303 height 119
click at [222, 12] on icon at bounding box center [221, 11] width 9 height 9
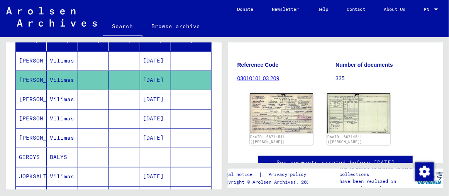
click at [64, 78] on mat-cell "Vilimas" at bounding box center [62, 80] width 31 height 19
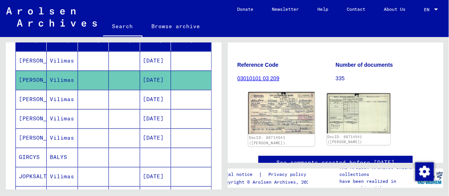
click at [265, 107] on img at bounding box center [281, 113] width 66 height 42
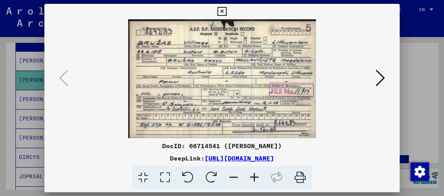
drag, startPoint x: 205, startPoint y: 59, endPoint x: 166, endPoint y: 114, distance: 67.7
click at [282, 123] on icon at bounding box center [300, 178] width 24 height 24
click at [222, 8] on icon at bounding box center [221, 11] width 9 height 9
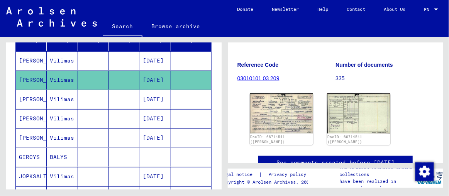
click at [61, 98] on mat-cell "Vilimas" at bounding box center [62, 99] width 31 height 19
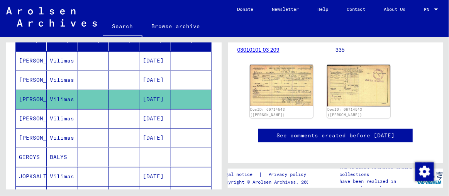
scroll to position [140, 0]
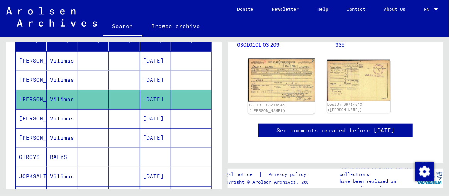
click at [270, 71] on img at bounding box center [281, 80] width 66 height 43
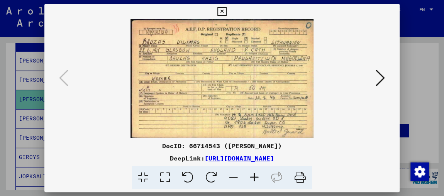
click at [220, 11] on icon at bounding box center [221, 11] width 9 height 9
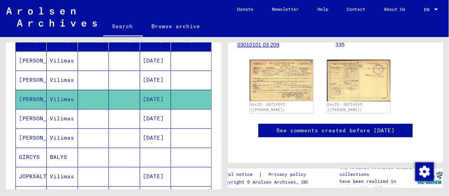
click at [53, 114] on mat-cell "Vilimas" at bounding box center [62, 118] width 31 height 19
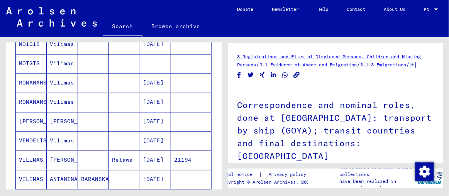
scroll to position [421, 0]
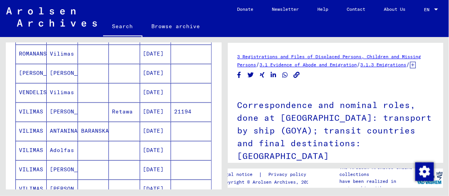
click at [61, 105] on mat-cell "[PERSON_NAME]" at bounding box center [62, 111] width 31 height 19
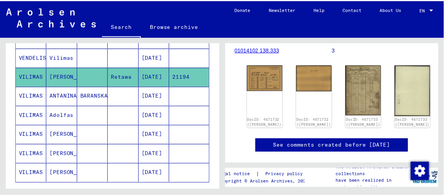
scroll to position [90, 0]
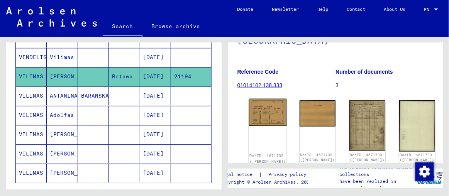
click at [258, 99] on img at bounding box center [268, 112] width 38 height 27
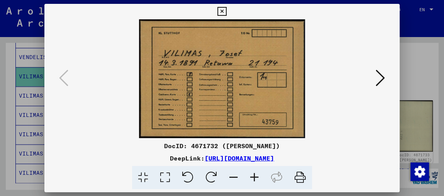
click at [282, 123] on icon at bounding box center [300, 178] width 24 height 24
click at [282, 79] on icon at bounding box center [380, 78] width 9 height 19
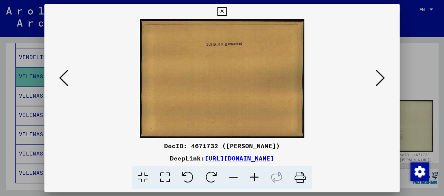
click at [282, 79] on icon at bounding box center [380, 78] width 9 height 19
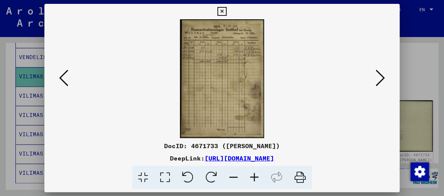
click at [282, 123] on icon at bounding box center [300, 178] width 24 height 24
click at [282, 80] on icon at bounding box center [380, 78] width 9 height 19
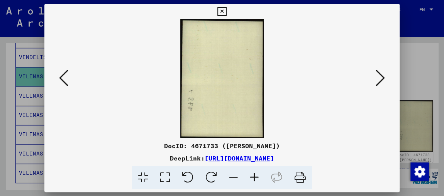
click at [282, 80] on icon at bounding box center [380, 78] width 9 height 19
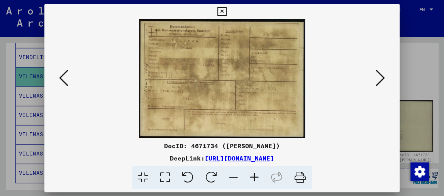
click at [282, 123] on icon at bounding box center [300, 178] width 24 height 24
click at [282, 77] on icon at bounding box center [380, 78] width 9 height 19
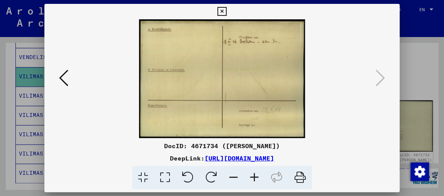
click at [282, 123] on icon at bounding box center [300, 178] width 24 height 24
click at [65, 81] on icon at bounding box center [63, 78] width 9 height 19
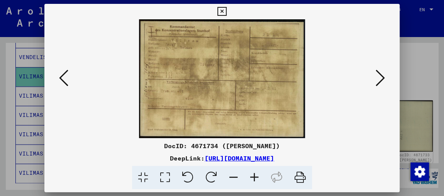
click at [207, 69] on img at bounding box center [222, 78] width 303 height 119
click at [253, 123] on icon at bounding box center [254, 178] width 21 height 24
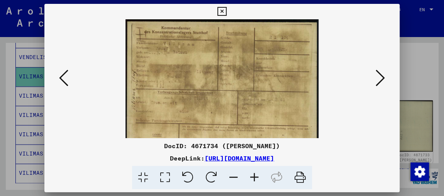
click at [253, 123] on icon at bounding box center [254, 178] width 21 height 24
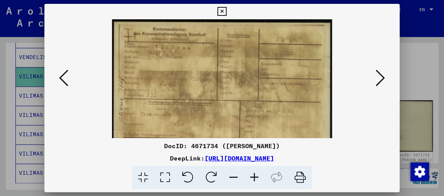
click at [253, 123] on icon at bounding box center [254, 178] width 21 height 24
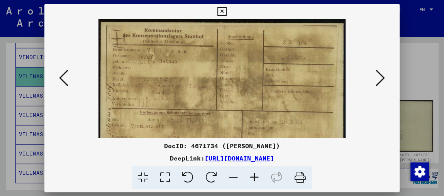
click at [60, 79] on icon at bounding box center [63, 78] width 9 height 19
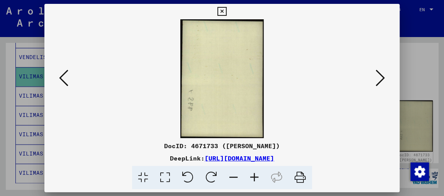
click at [60, 79] on icon at bounding box center [63, 78] width 9 height 19
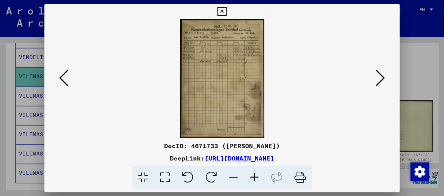
click at [60, 79] on icon at bounding box center [63, 78] width 9 height 19
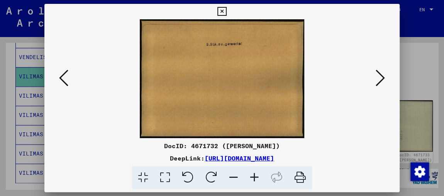
click at [60, 79] on icon at bounding box center [63, 78] width 9 height 19
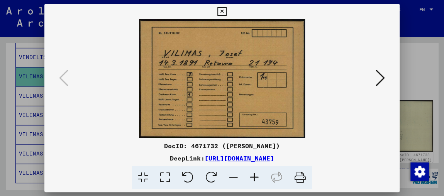
click at [221, 10] on icon at bounding box center [221, 11] width 9 height 9
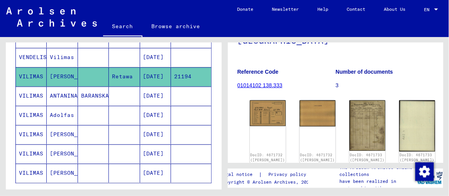
click at [65, 90] on mat-cell "ANTANINA" at bounding box center [62, 96] width 31 height 19
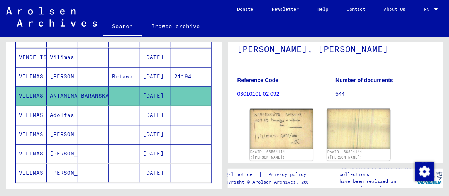
scroll to position [105, 0]
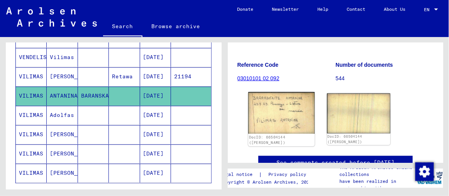
click at [264, 109] on img at bounding box center [281, 113] width 66 height 42
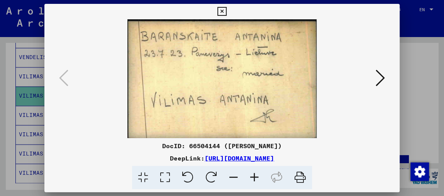
click at [282, 79] on icon at bounding box center [380, 78] width 9 height 19
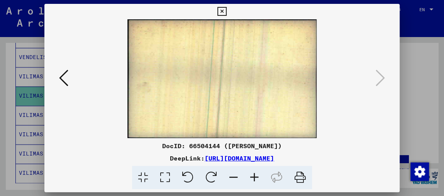
click at [221, 11] on icon at bounding box center [221, 11] width 9 height 9
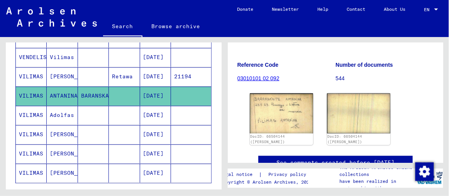
click at [52, 109] on mat-cell "Adolfas" at bounding box center [62, 115] width 31 height 19
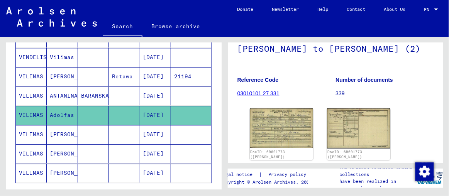
scroll to position [105, 0]
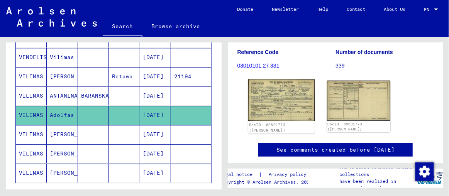
click at [270, 103] on img at bounding box center [281, 101] width 66 height 42
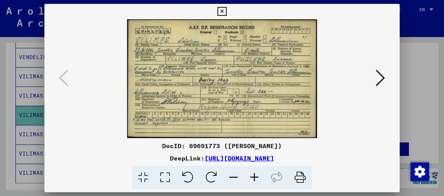
click at [282, 77] on icon at bounding box center [380, 78] width 9 height 19
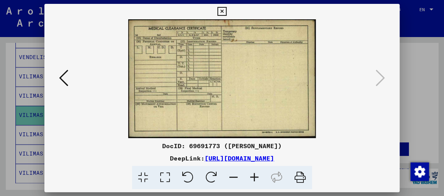
click at [221, 11] on icon at bounding box center [221, 11] width 9 height 9
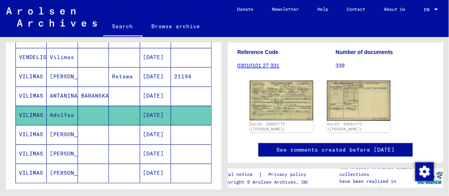
click at [53, 123] on mat-cell "[PERSON_NAME]" at bounding box center [62, 134] width 31 height 19
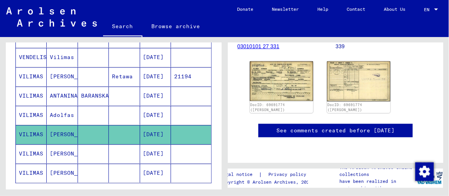
scroll to position [100, 0]
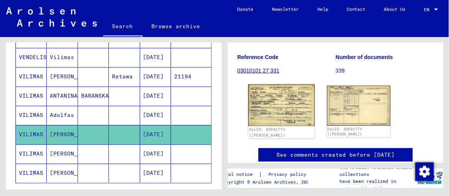
click at [271, 105] on img at bounding box center [281, 106] width 66 height 42
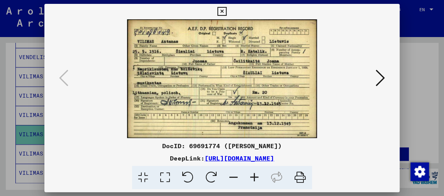
click at [223, 11] on icon at bounding box center [221, 11] width 9 height 9
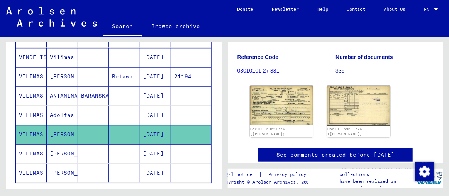
click at [56, 123] on mat-cell "[PERSON_NAME]" at bounding box center [62, 153] width 31 height 19
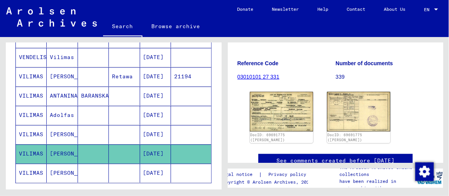
scroll to position [105, 0]
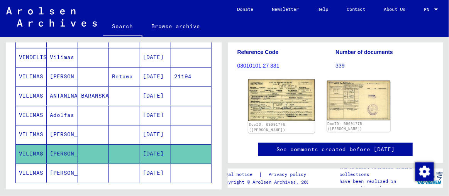
click at [275, 103] on img at bounding box center [281, 101] width 66 height 42
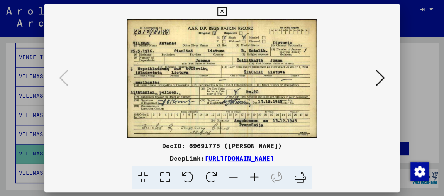
click at [221, 9] on icon at bounding box center [221, 11] width 9 height 9
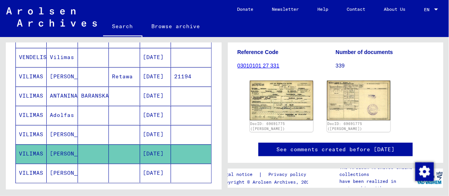
click at [58, 123] on mat-cell "[PERSON_NAME]" at bounding box center [62, 173] width 31 height 19
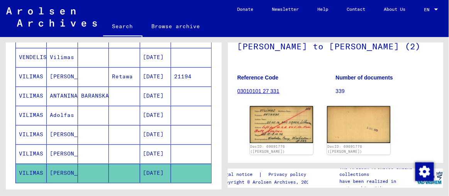
scroll to position [105, 0]
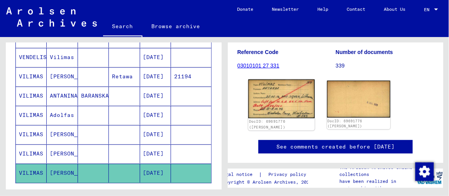
click at [273, 98] on img at bounding box center [281, 99] width 66 height 39
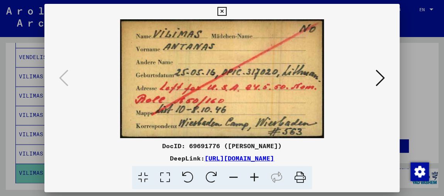
click at [219, 13] on icon at bounding box center [221, 11] width 9 height 9
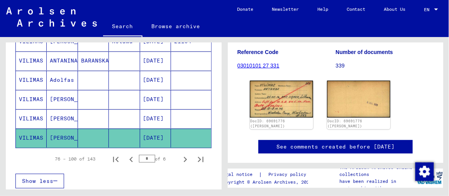
scroll to position [526, 0]
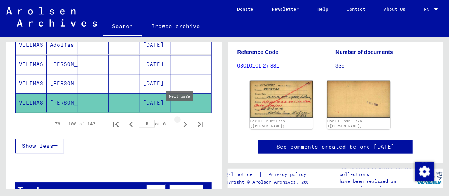
click at [181, 119] on icon "Next page" at bounding box center [185, 124] width 11 height 11
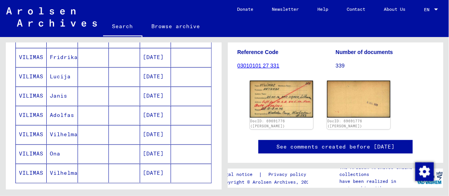
scroll to position [491, 0]
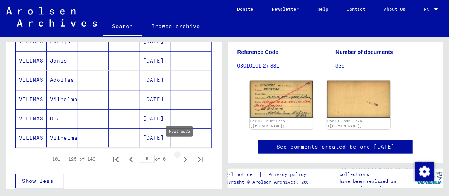
click at [184, 123] on icon "Next page" at bounding box center [185, 159] width 3 height 5
type input "*"
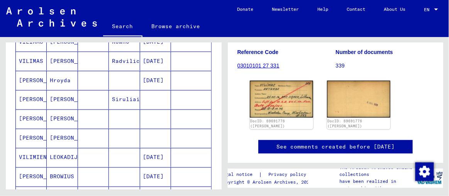
scroll to position [287, 0]
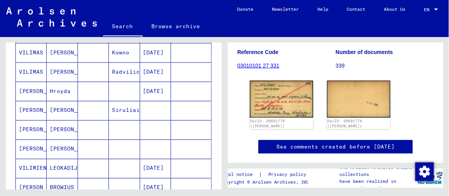
click at [55, 123] on mat-cell "[PERSON_NAME]" at bounding box center [62, 129] width 31 height 19
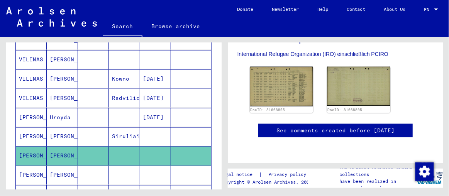
scroll to position [252, 0]
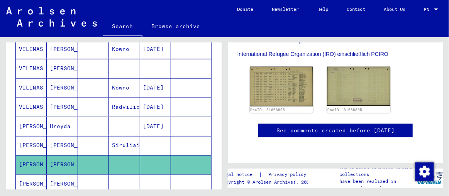
click at [59, 123] on mat-cell "Hroyda" at bounding box center [62, 126] width 31 height 19
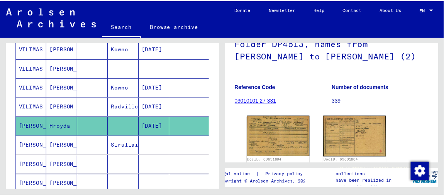
scroll to position [105, 0]
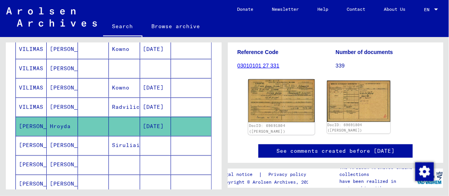
click at [267, 101] on img at bounding box center [281, 101] width 66 height 43
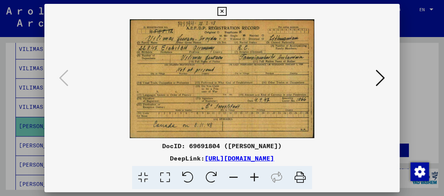
click at [282, 123] on icon at bounding box center [300, 178] width 24 height 24
click at [220, 11] on icon at bounding box center [221, 11] width 9 height 9
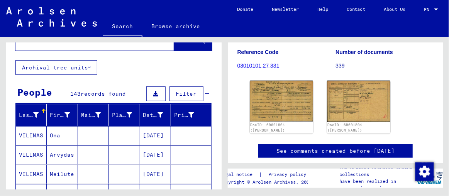
scroll to position [0, 0]
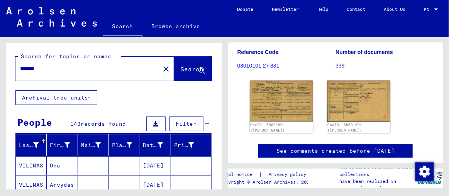
drag, startPoint x: 51, startPoint y: 68, endPoint x: 14, endPoint y: 67, distance: 37.9
click at [14, 67] on div "Search for topics or names ******* close Search" at bounding box center [114, 66] width 216 height 47
type input "**********"
click at [181, 71] on span "Search" at bounding box center [192, 69] width 23 height 8
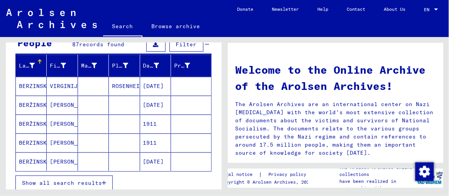
scroll to position [68, 0]
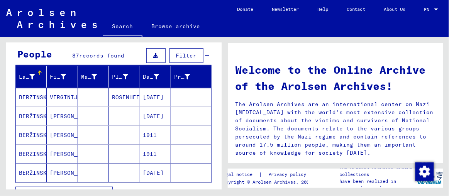
click at [53, 97] on mat-cell "VIRGINIJA" at bounding box center [62, 97] width 31 height 19
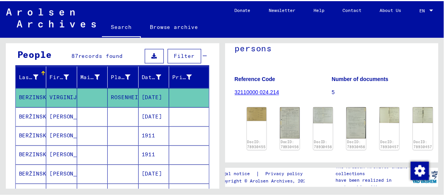
scroll to position [140, 0]
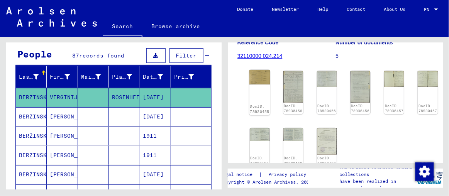
click at [262, 70] on img at bounding box center [259, 77] width 21 height 14
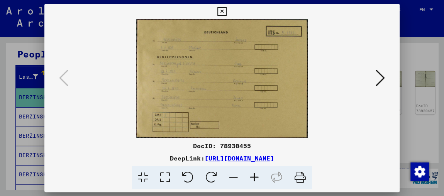
click at [282, 80] on icon at bounding box center [380, 78] width 9 height 19
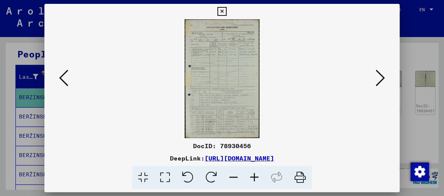
click at [224, 54] on img at bounding box center [222, 78] width 303 height 119
click at [217, 54] on img at bounding box center [222, 78] width 303 height 119
click at [252, 123] on icon at bounding box center [254, 178] width 21 height 24
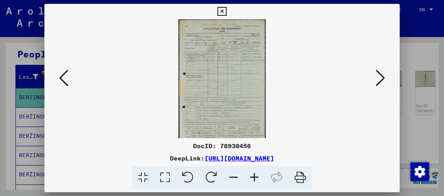
click at [252, 123] on icon at bounding box center [254, 178] width 21 height 24
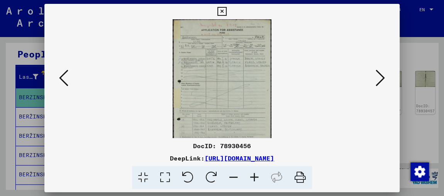
click at [252, 123] on icon at bounding box center [254, 178] width 21 height 24
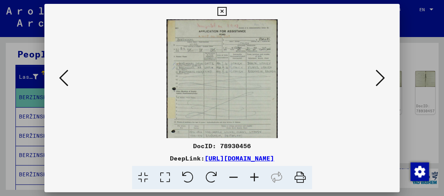
click at [252, 123] on icon at bounding box center [254, 178] width 21 height 24
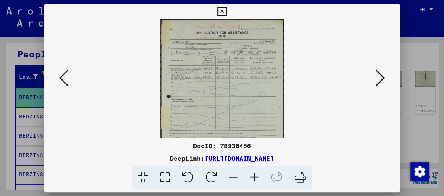
click at [252, 123] on icon at bounding box center [254, 178] width 21 height 24
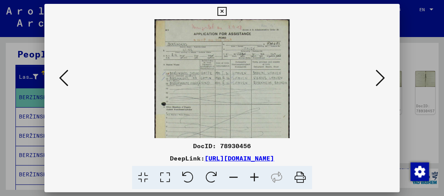
click at [252, 123] on icon at bounding box center [254, 178] width 21 height 24
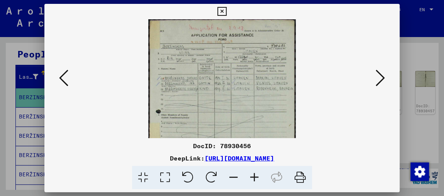
click at [252, 123] on icon at bounding box center [254, 178] width 21 height 24
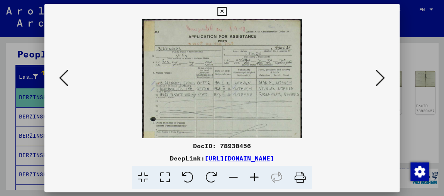
click at [252, 123] on icon at bounding box center [254, 178] width 21 height 24
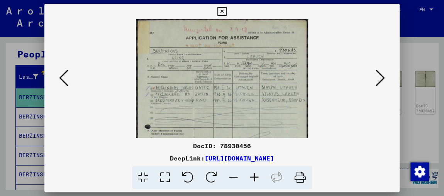
click at [57, 76] on button at bounding box center [64, 79] width 14 height 22
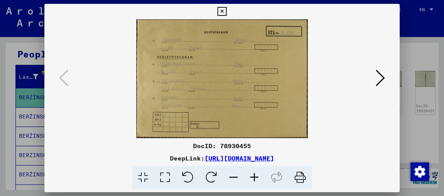
drag, startPoint x: 301, startPoint y: 179, endPoint x: 158, endPoint y: 115, distance: 156.8
click at [282, 123] on icon at bounding box center [300, 178] width 24 height 24
click at [282, 79] on icon at bounding box center [380, 78] width 9 height 19
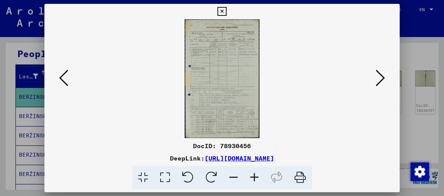
click at [282, 123] on icon at bounding box center [300, 178] width 24 height 24
click at [282, 81] on icon at bounding box center [380, 78] width 9 height 19
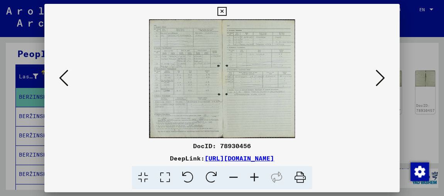
click at [282, 123] on icon at bounding box center [300, 178] width 24 height 24
click at [282, 79] on icon at bounding box center [380, 78] width 9 height 19
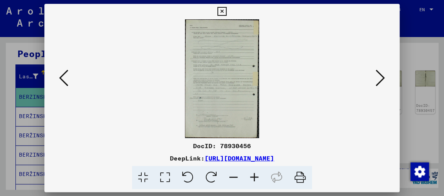
click at [282, 123] on icon at bounding box center [300, 178] width 24 height 24
click at [282, 79] on icon at bounding box center [380, 78] width 9 height 19
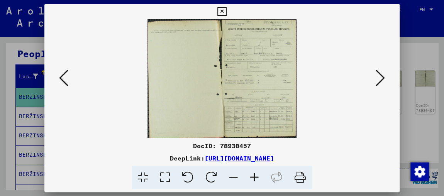
click at [282, 123] on icon at bounding box center [300, 178] width 24 height 24
click at [282, 83] on icon at bounding box center [380, 78] width 9 height 19
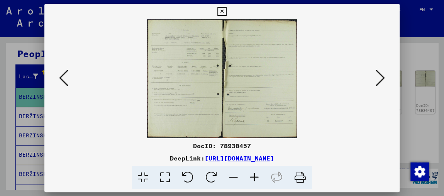
click at [282, 123] on icon at bounding box center [300, 178] width 24 height 24
click at [282, 80] on icon at bounding box center [380, 78] width 9 height 19
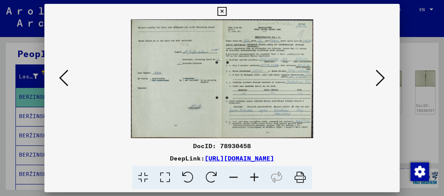
click at [282, 123] on icon at bounding box center [300, 178] width 24 height 24
click at [282, 77] on icon at bounding box center [380, 78] width 9 height 19
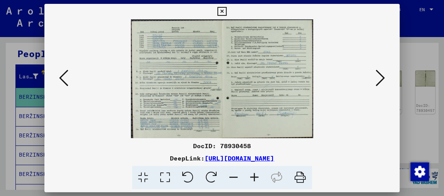
click at [282, 123] on icon at bounding box center [300, 178] width 24 height 24
click at [282, 81] on icon at bounding box center [380, 78] width 9 height 19
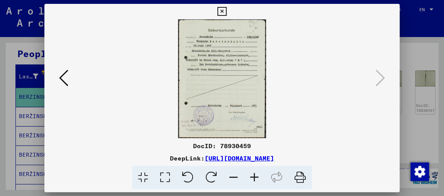
click at [282, 123] on icon at bounding box center [300, 178] width 24 height 24
click at [241, 68] on img at bounding box center [222, 78] width 88 height 119
click at [255, 123] on icon at bounding box center [254, 178] width 21 height 24
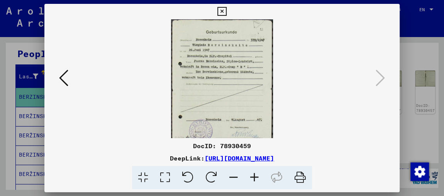
click at [255, 123] on icon at bounding box center [254, 178] width 21 height 24
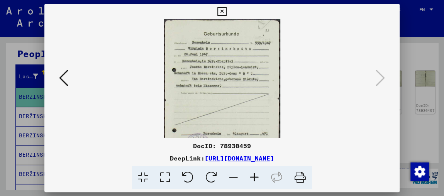
click at [255, 123] on icon at bounding box center [254, 178] width 21 height 24
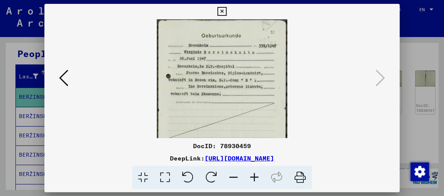
click at [255, 123] on icon at bounding box center [254, 178] width 21 height 24
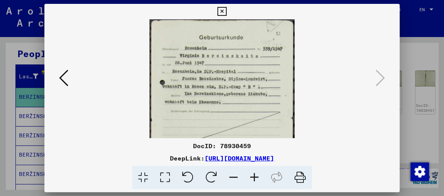
click at [255, 123] on icon at bounding box center [254, 178] width 21 height 24
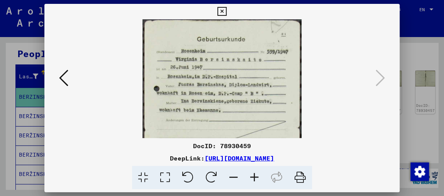
click at [62, 75] on icon at bounding box center [63, 78] width 9 height 19
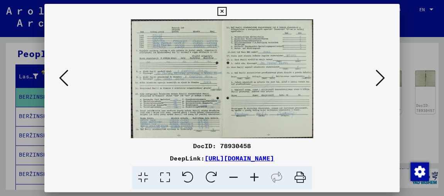
click at [66, 77] on button at bounding box center [64, 79] width 14 height 22
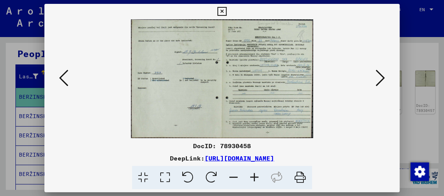
click at [252, 123] on icon at bounding box center [254, 178] width 21 height 24
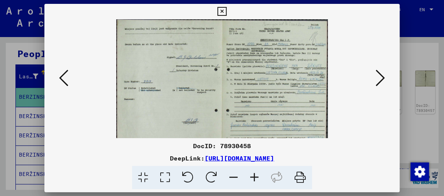
click at [252, 123] on icon at bounding box center [254, 178] width 21 height 24
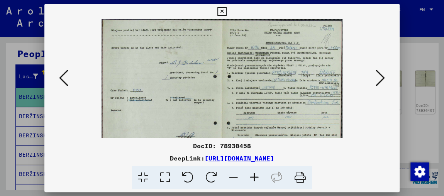
click at [252, 123] on icon at bounding box center [254, 178] width 21 height 24
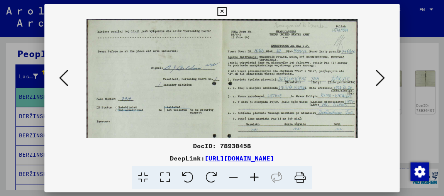
click at [252, 123] on icon at bounding box center [254, 178] width 21 height 24
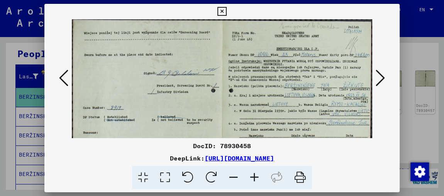
click at [252, 123] on icon at bounding box center [254, 178] width 21 height 24
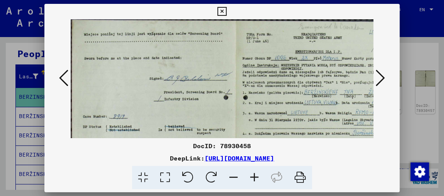
click at [252, 123] on icon at bounding box center [254, 178] width 21 height 24
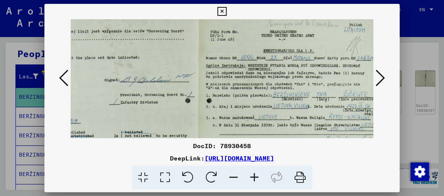
scroll to position [7, 52]
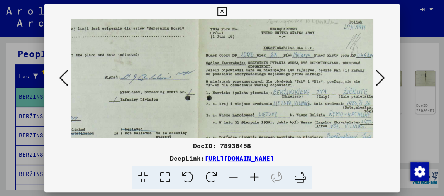
drag, startPoint x: 294, startPoint y: 102, endPoint x: 202, endPoint y: 96, distance: 92.5
click at [202, 96] on img at bounding box center [199, 130] width 360 height 235
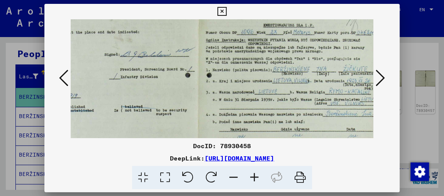
scroll to position [34, 52]
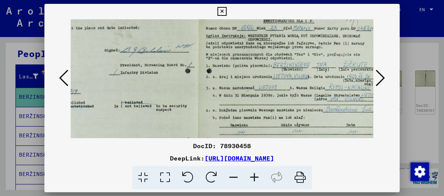
drag, startPoint x: 241, startPoint y: 114, endPoint x: 233, endPoint y: 87, distance: 27.3
click at [233, 87] on img at bounding box center [199, 103] width 360 height 235
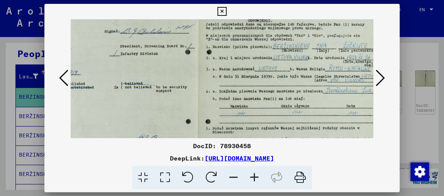
scroll to position [53, 52]
drag, startPoint x: 234, startPoint y: 111, endPoint x: 229, endPoint y: 92, distance: 19.6
click at [229, 92] on img at bounding box center [199, 83] width 360 height 235
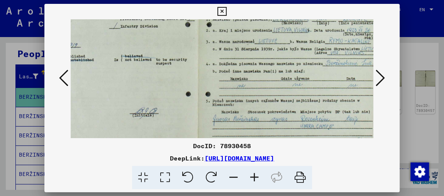
scroll to position [81, 52]
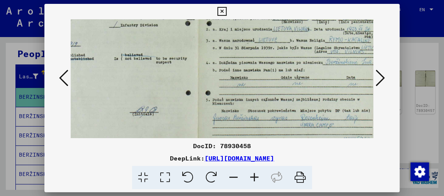
drag, startPoint x: 227, startPoint y: 108, endPoint x: 222, endPoint y: 81, distance: 27.1
click at [222, 81] on img at bounding box center [199, 55] width 360 height 235
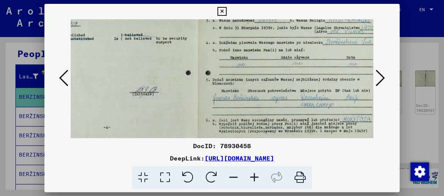
scroll to position [103, 52]
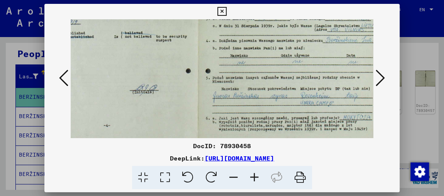
drag, startPoint x: 223, startPoint y: 93, endPoint x: 219, endPoint y: 72, distance: 22.0
click at [219, 72] on img at bounding box center [199, 33] width 360 height 235
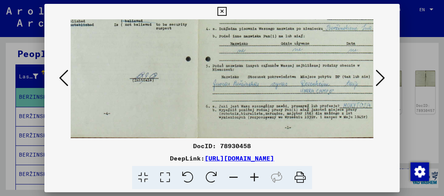
scroll to position [115, 52]
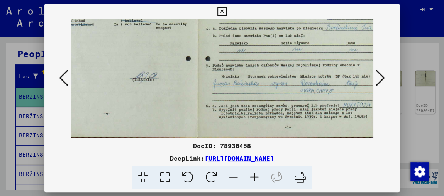
drag, startPoint x: 224, startPoint y: 103, endPoint x: 220, endPoint y: 83, distance: 21.3
click at [220, 83] on img at bounding box center [199, 21] width 360 height 235
click at [282, 77] on icon at bounding box center [380, 78] width 9 height 19
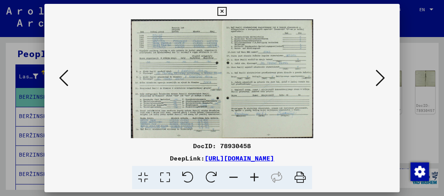
click at [256, 123] on icon at bounding box center [254, 178] width 21 height 24
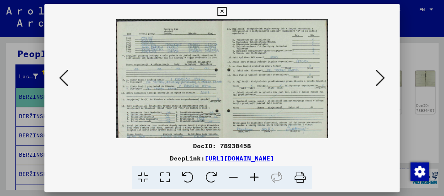
click at [256, 123] on icon at bounding box center [254, 178] width 21 height 24
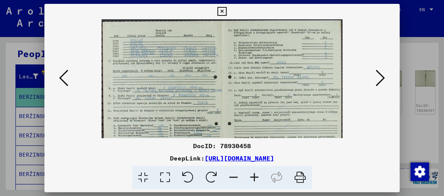
click at [256, 123] on icon at bounding box center [254, 178] width 21 height 24
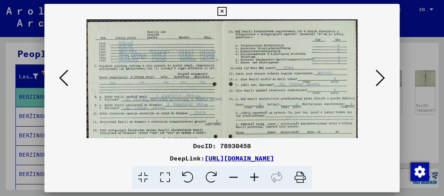
click at [256, 123] on icon at bounding box center [254, 178] width 21 height 24
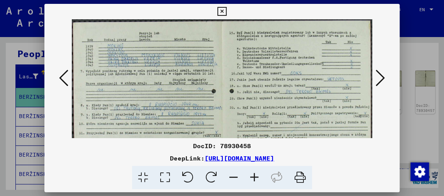
click at [256, 123] on icon at bounding box center [254, 178] width 21 height 24
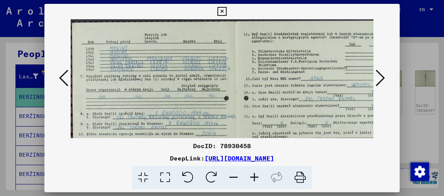
click at [256, 123] on icon at bounding box center [254, 178] width 21 height 24
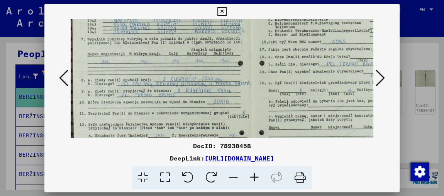
scroll to position [42, 0]
drag, startPoint x: 113, startPoint y: 96, endPoint x: 122, endPoint y: 54, distance: 43.6
click at [122, 54] on img at bounding box center [251, 94] width 360 height 235
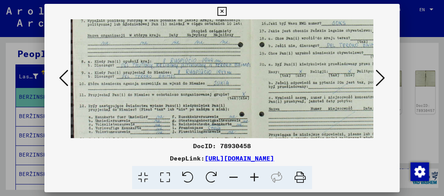
scroll to position [63, 0]
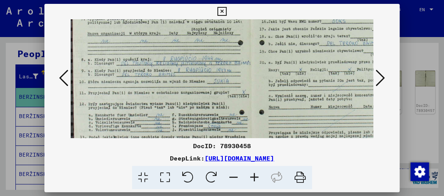
drag, startPoint x: 119, startPoint y: 95, endPoint x: 121, endPoint y: 75, distance: 20.2
click at [121, 75] on img at bounding box center [251, 74] width 360 height 235
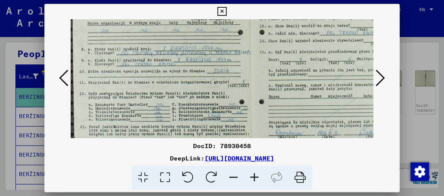
scroll to position [75, 0]
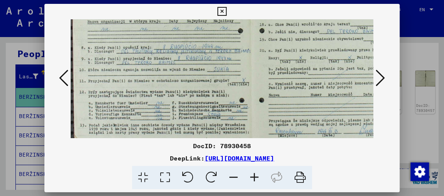
drag, startPoint x: 121, startPoint y: 77, endPoint x: 123, endPoint y: 66, distance: 11.8
click at [123, 66] on img at bounding box center [251, 62] width 360 height 235
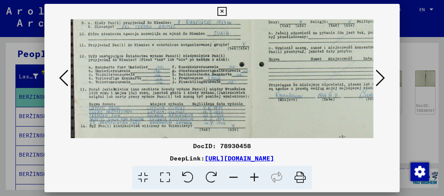
scroll to position [113, 0]
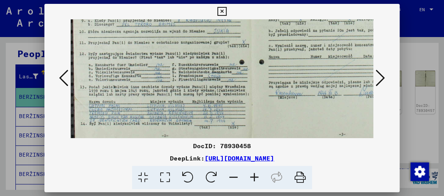
drag, startPoint x: 129, startPoint y: 105, endPoint x: 130, endPoint y: 68, distance: 37.5
click at [130, 68] on img at bounding box center [251, 24] width 360 height 235
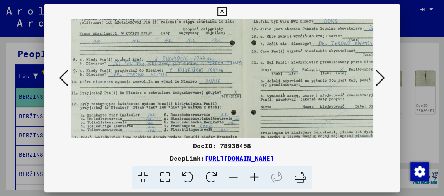
scroll to position [46, 7]
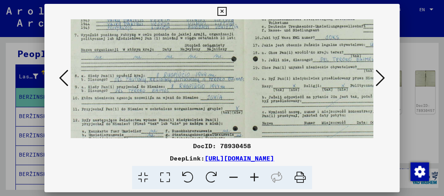
drag, startPoint x: 117, startPoint y: 110, endPoint x: 114, endPoint y: 148, distance: 38.3
click at [114, 123] on div "DocID: 78930458 DeepLink: [URL][DOMAIN_NAME]" at bounding box center [221, 97] width 355 height 186
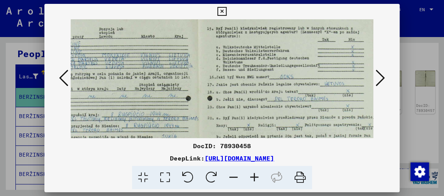
scroll to position [0, 52]
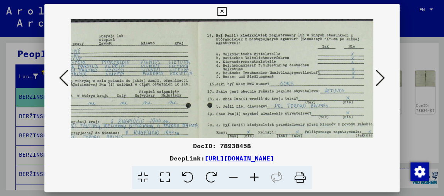
drag, startPoint x: 257, startPoint y: 45, endPoint x: 198, endPoint y: 92, distance: 75.9
click at [198, 92] on img at bounding box center [199, 136] width 360 height 235
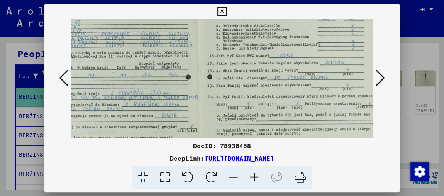
scroll to position [32, 52]
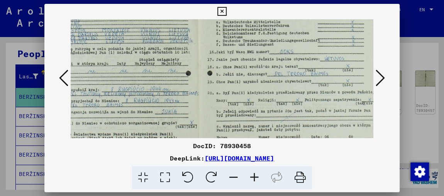
drag, startPoint x: 227, startPoint y: 99, endPoint x: 225, endPoint y: 68, distance: 31.4
click at [225, 68] on img at bounding box center [199, 104] width 360 height 235
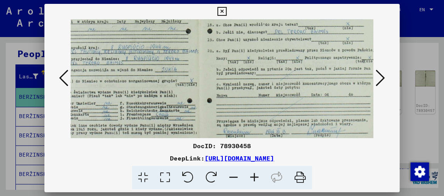
scroll to position [84, 52]
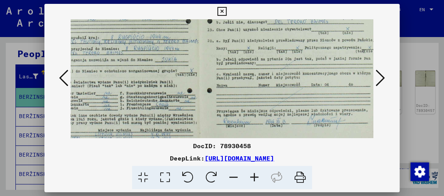
drag, startPoint x: 233, startPoint y: 105, endPoint x: 224, endPoint y: 53, distance: 52.5
click at [224, 53] on img at bounding box center [199, 52] width 360 height 235
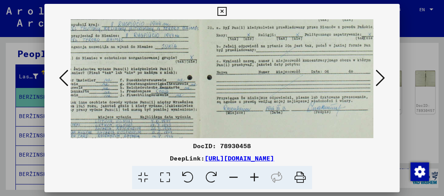
scroll to position [98, 52]
drag, startPoint x: 231, startPoint y: 87, endPoint x: 229, endPoint y: 73, distance: 13.7
click at [229, 73] on img at bounding box center [199, 39] width 360 height 235
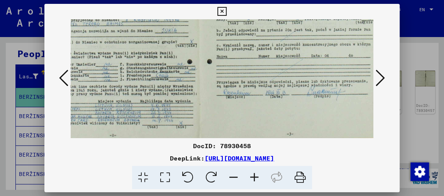
scroll to position [115, 52]
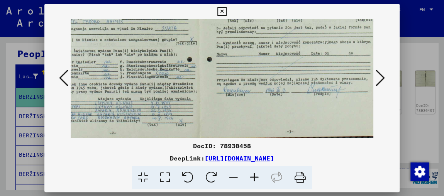
drag, startPoint x: 229, startPoint y: 73, endPoint x: 229, endPoint y: 45, distance: 27.8
click at [229, 45] on img at bounding box center [199, 21] width 360 height 235
click at [282, 76] on icon at bounding box center [380, 78] width 9 height 19
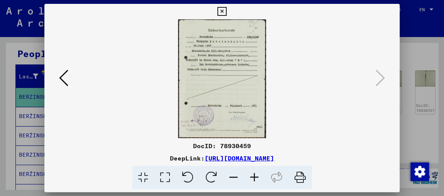
scroll to position [0, 0]
click at [61, 76] on icon at bounding box center [63, 78] width 9 height 19
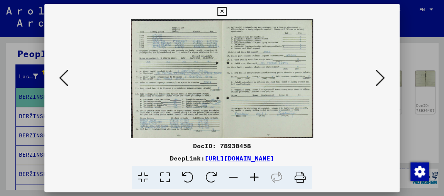
click at [61, 76] on icon at bounding box center [63, 78] width 9 height 19
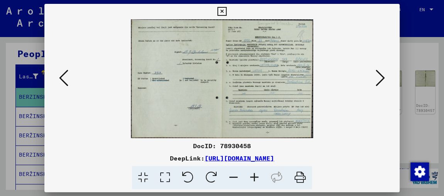
click at [61, 76] on icon at bounding box center [63, 78] width 9 height 19
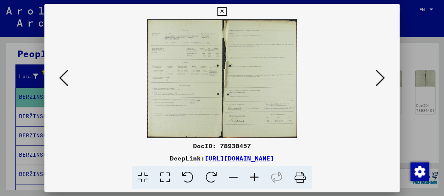
click at [255, 123] on icon at bounding box center [254, 178] width 21 height 24
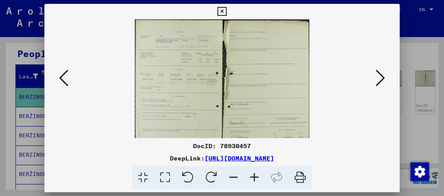
click at [255, 123] on icon at bounding box center [254, 178] width 21 height 24
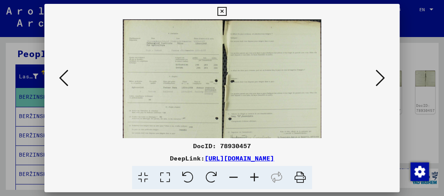
click at [255, 123] on icon at bounding box center [254, 178] width 21 height 24
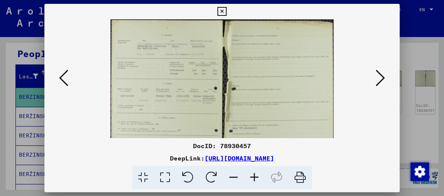
click at [255, 123] on icon at bounding box center [254, 178] width 21 height 24
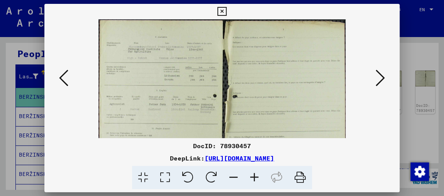
click at [255, 123] on icon at bounding box center [254, 178] width 21 height 24
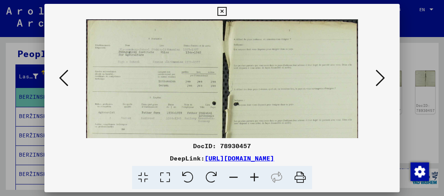
click at [255, 123] on icon at bounding box center [254, 178] width 21 height 24
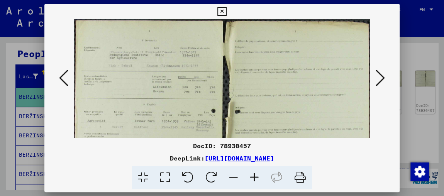
click at [255, 123] on icon at bounding box center [254, 178] width 21 height 24
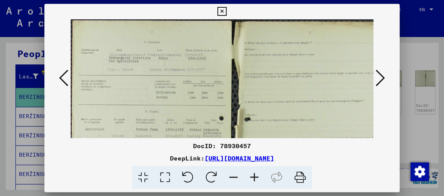
click at [254, 123] on icon at bounding box center [254, 178] width 21 height 24
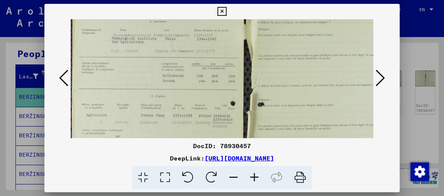
scroll to position [27, 0]
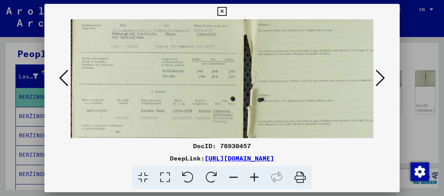
drag, startPoint x: 130, startPoint y: 82, endPoint x: 143, endPoint y: 55, distance: 29.9
click at [143, 55] on img at bounding box center [243, 128] width 344 height 273
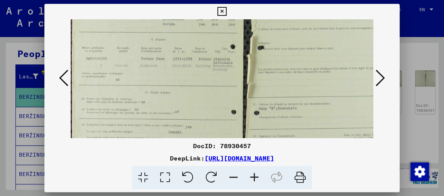
scroll to position [81, 0]
drag, startPoint x: 141, startPoint y: 99, endPoint x: 154, endPoint y: 46, distance: 54.3
click at [154, 46] on img at bounding box center [243, 75] width 344 height 273
click at [63, 76] on icon at bounding box center [63, 78] width 9 height 19
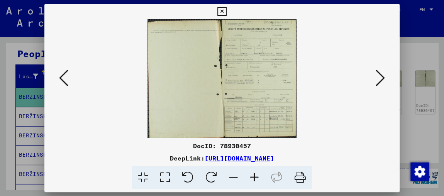
click at [252, 123] on icon at bounding box center [254, 178] width 21 height 24
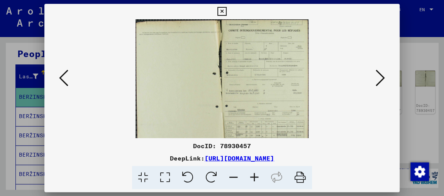
click at [252, 123] on icon at bounding box center [254, 178] width 21 height 24
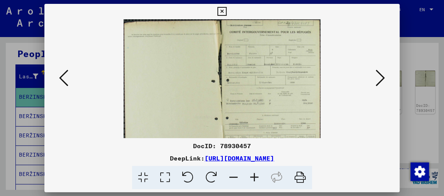
click at [252, 123] on icon at bounding box center [254, 178] width 21 height 24
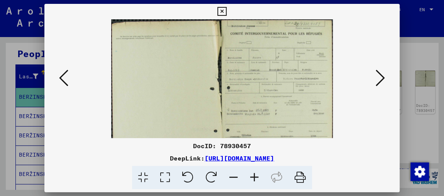
click at [252, 123] on icon at bounding box center [254, 178] width 21 height 24
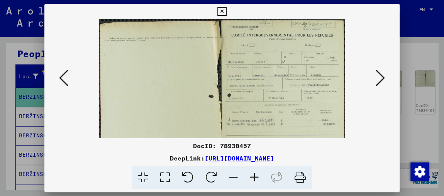
click at [252, 123] on icon at bounding box center [254, 178] width 21 height 24
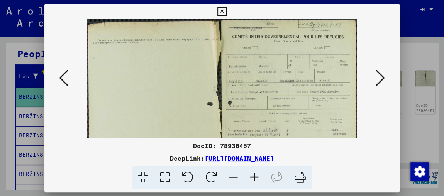
click at [252, 123] on icon at bounding box center [254, 178] width 21 height 24
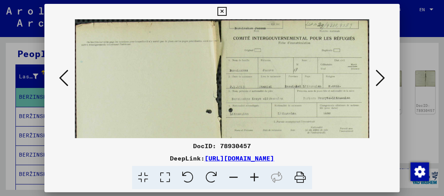
click at [252, 123] on icon at bounding box center [254, 178] width 21 height 24
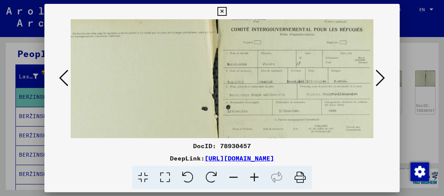
scroll to position [11, 11]
drag, startPoint x: 302, startPoint y: 95, endPoint x: 238, endPoint y: 85, distance: 65.3
click at [238, 85] on img at bounding box center [219, 135] width 318 height 254
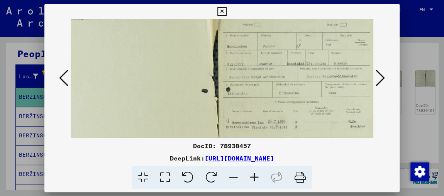
scroll to position [33, 11]
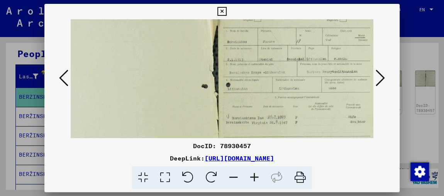
drag, startPoint x: 296, startPoint y: 104, endPoint x: 295, endPoint y: 83, distance: 20.9
click at [282, 83] on img at bounding box center [219, 113] width 318 height 254
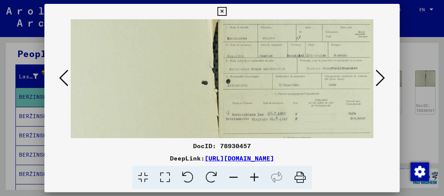
scroll to position [39, 11]
drag, startPoint x: 306, startPoint y: 112, endPoint x: 303, endPoint y: 105, distance: 7.1
click at [282, 105] on img at bounding box center [219, 107] width 318 height 254
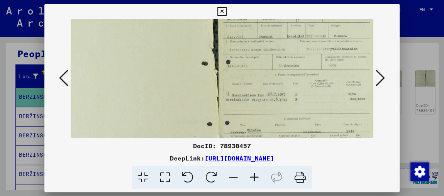
scroll to position [57, 11]
drag, startPoint x: 303, startPoint y: 105, endPoint x: 300, endPoint y: 89, distance: 16.5
click at [282, 89] on img at bounding box center [219, 90] width 318 height 254
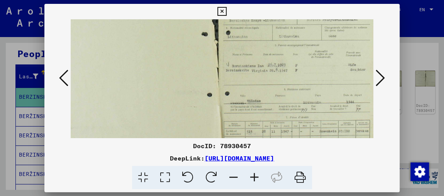
scroll to position [88, 11]
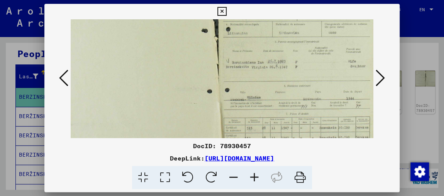
drag, startPoint x: 295, startPoint y: 111, endPoint x: 287, endPoint y: 81, distance: 31.5
click at [282, 81] on img at bounding box center [219, 58] width 318 height 254
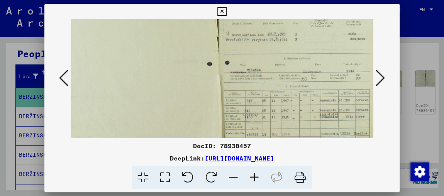
scroll to position [120, 11]
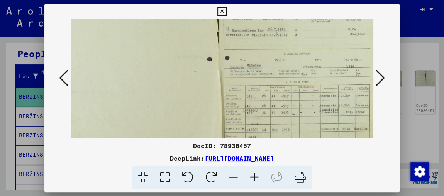
drag, startPoint x: 293, startPoint y: 109, endPoint x: 287, endPoint y: 77, distance: 32.7
click at [282, 77] on img at bounding box center [219, 26] width 318 height 254
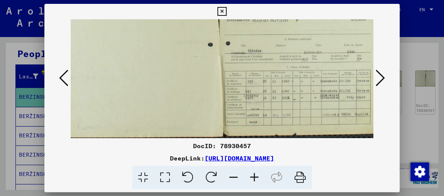
scroll to position [135, 11]
drag, startPoint x: 278, startPoint y: 112, endPoint x: 278, endPoint y: 90, distance: 22.0
click at [278, 90] on img at bounding box center [219, 11] width 318 height 254
click at [282, 78] on icon at bounding box center [380, 78] width 9 height 19
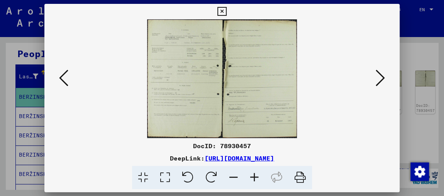
scroll to position [0, 0]
click at [253, 123] on icon at bounding box center [254, 178] width 21 height 24
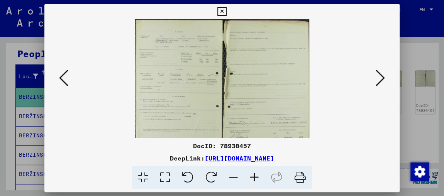
click at [253, 123] on icon at bounding box center [254, 178] width 21 height 24
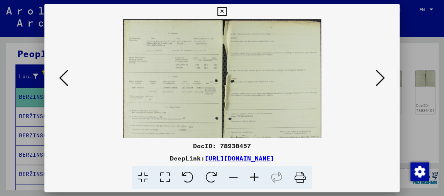
click at [253, 123] on icon at bounding box center [254, 178] width 21 height 24
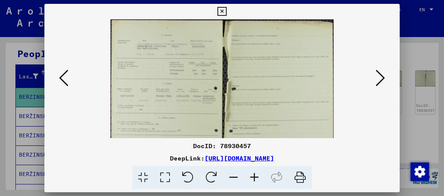
click at [253, 123] on icon at bounding box center [254, 178] width 21 height 24
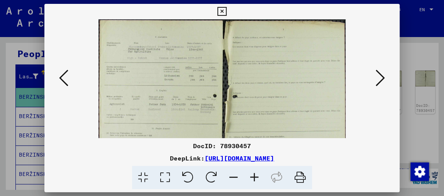
click at [253, 123] on icon at bounding box center [254, 178] width 21 height 24
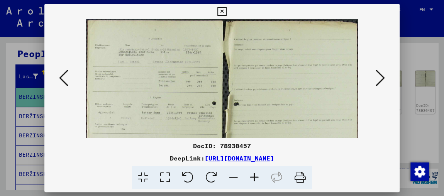
click at [253, 123] on icon at bounding box center [254, 178] width 21 height 24
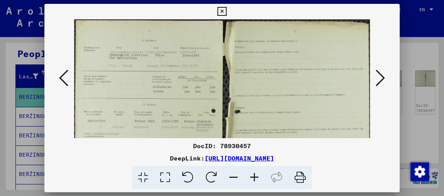
click at [253, 123] on icon at bounding box center [254, 178] width 21 height 24
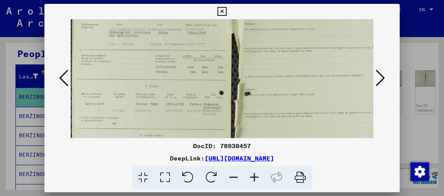
scroll to position [30, 0]
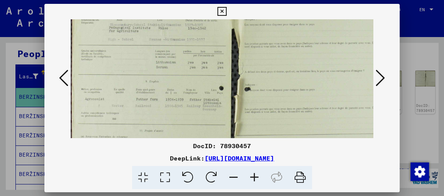
drag, startPoint x: 121, startPoint y: 105, endPoint x: 129, endPoint y: 75, distance: 31.3
click at [129, 75] on img at bounding box center [231, 116] width 320 height 254
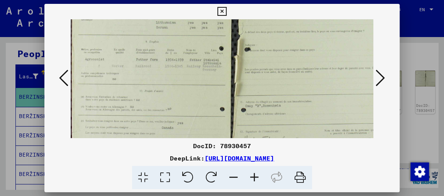
scroll to position [73, 0]
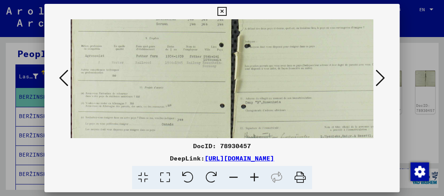
drag, startPoint x: 140, startPoint y: 112, endPoint x: 144, endPoint y: 70, distance: 43.0
click at [144, 70] on img at bounding box center [231, 73] width 320 height 254
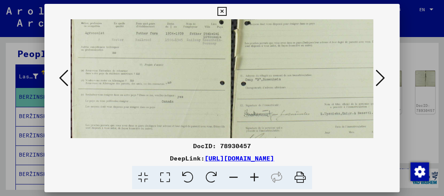
scroll to position [98, 0]
drag, startPoint x: 133, startPoint y: 108, endPoint x: 136, endPoint y: 84, distance: 24.1
click at [136, 84] on img at bounding box center [231, 49] width 320 height 254
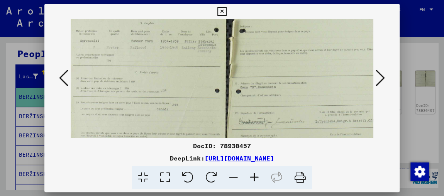
scroll to position [82, 5]
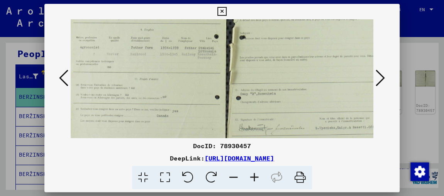
drag, startPoint x: 141, startPoint y: 101, endPoint x: 139, endPoint y: 118, distance: 17.1
click at [139, 118] on img at bounding box center [226, 64] width 320 height 254
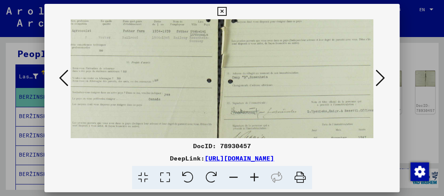
scroll to position [99, 13]
drag, startPoint x: 275, startPoint y: 61, endPoint x: 254, endPoint y: 52, distance: 22.5
click at [254, 52] on img at bounding box center [218, 47] width 320 height 254
click at [282, 76] on icon at bounding box center [380, 78] width 9 height 19
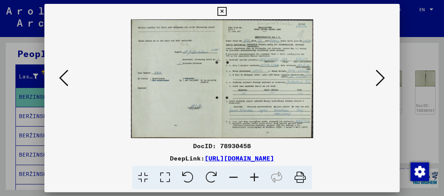
scroll to position [0, 0]
click at [57, 76] on button at bounding box center [64, 79] width 14 height 22
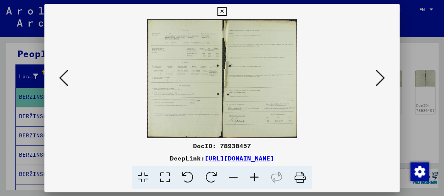
click at [57, 76] on button at bounding box center [64, 79] width 14 height 22
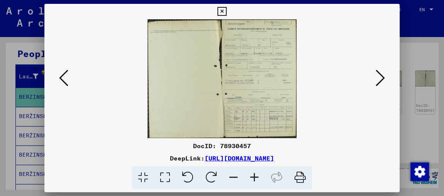
click at [57, 76] on button at bounding box center [64, 79] width 14 height 22
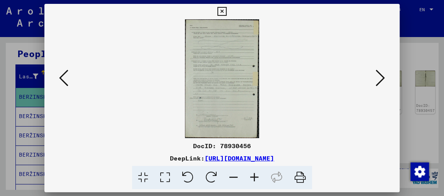
click at [255, 123] on icon at bounding box center [254, 178] width 21 height 24
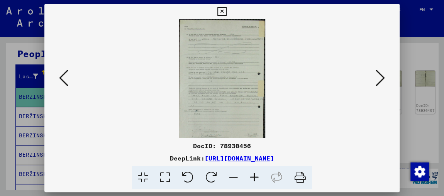
click at [255, 123] on icon at bounding box center [254, 178] width 21 height 24
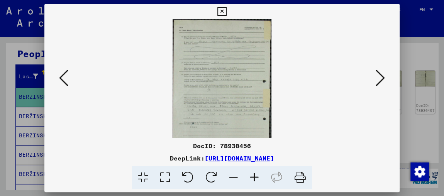
click at [255, 123] on icon at bounding box center [254, 178] width 21 height 24
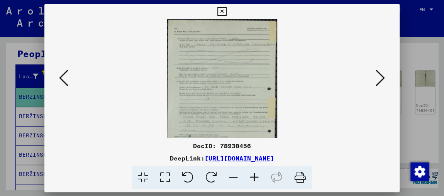
click at [255, 123] on icon at bounding box center [254, 178] width 21 height 24
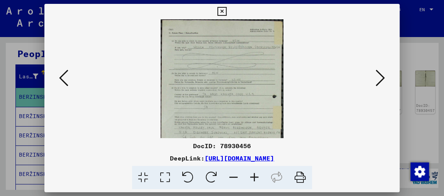
click at [255, 123] on icon at bounding box center [254, 178] width 21 height 24
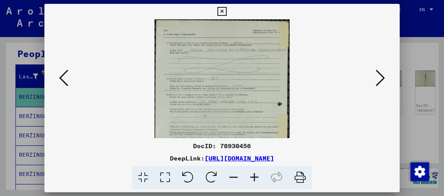
click at [255, 123] on icon at bounding box center [254, 178] width 21 height 24
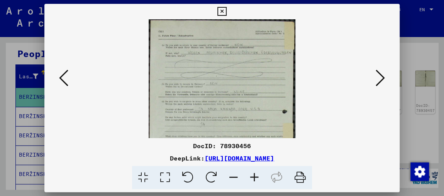
click at [255, 123] on icon at bounding box center [254, 178] width 21 height 24
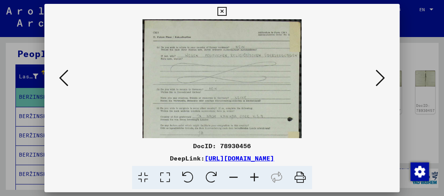
click at [255, 123] on icon at bounding box center [254, 178] width 21 height 24
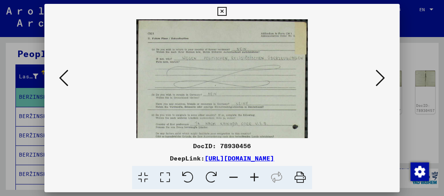
click at [255, 123] on icon at bounding box center [254, 178] width 21 height 24
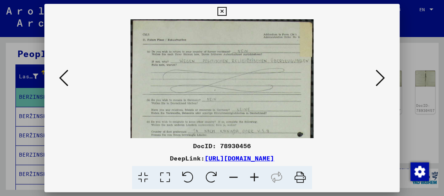
click at [255, 123] on icon at bounding box center [254, 178] width 21 height 24
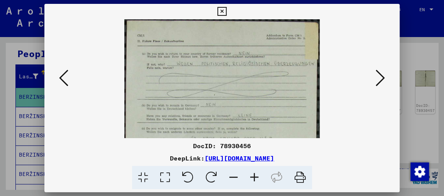
click at [255, 123] on icon at bounding box center [254, 178] width 21 height 24
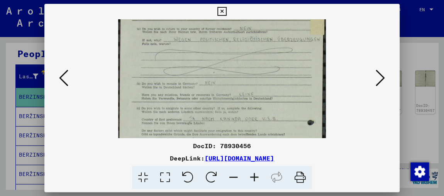
scroll to position [32, 0]
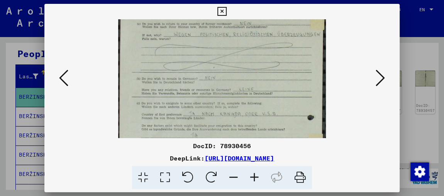
drag, startPoint x: 213, startPoint y: 108, endPoint x: 207, endPoint y: 76, distance: 32.1
click at [207, 76] on img at bounding box center [221, 152] width 207 height 331
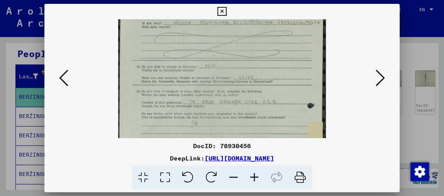
scroll to position [48, 0]
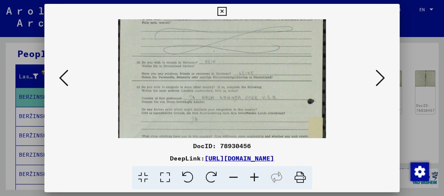
drag, startPoint x: 204, startPoint y: 107, endPoint x: 204, endPoint y: 91, distance: 15.8
click at [204, 91] on img at bounding box center [221, 136] width 207 height 331
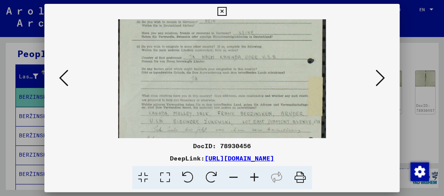
drag, startPoint x: 204, startPoint y: 107, endPoint x: 208, endPoint y: 68, distance: 39.5
click at [208, 68] on img at bounding box center [221, 95] width 207 height 331
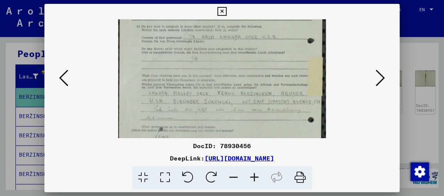
scroll to position [109, 0]
drag, startPoint x: 204, startPoint y: 96, endPoint x: 204, endPoint y: 76, distance: 19.7
click at [204, 76] on img at bounding box center [221, 75] width 207 height 331
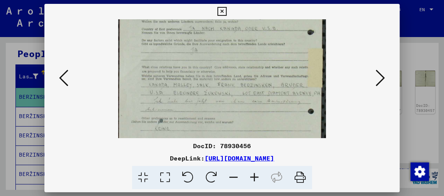
scroll to position [117, 0]
drag, startPoint x: 185, startPoint y: 105, endPoint x: 186, endPoint y: 98, distance: 7.4
click at [186, 98] on img at bounding box center [221, 68] width 207 height 331
click at [61, 77] on icon at bounding box center [63, 78] width 9 height 19
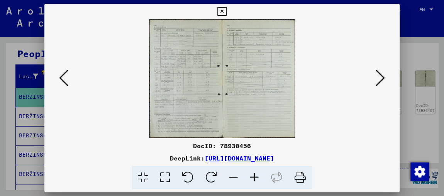
scroll to position [0, 0]
click at [59, 78] on icon at bounding box center [63, 78] width 9 height 19
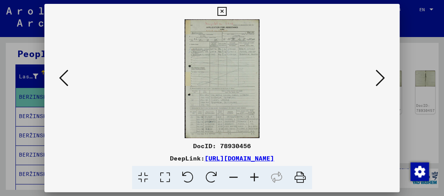
click at [254, 123] on icon at bounding box center [254, 178] width 21 height 24
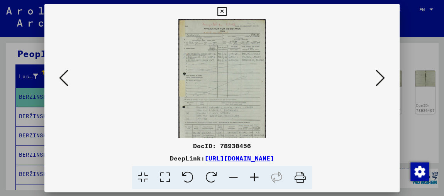
click at [254, 123] on icon at bounding box center [254, 178] width 21 height 24
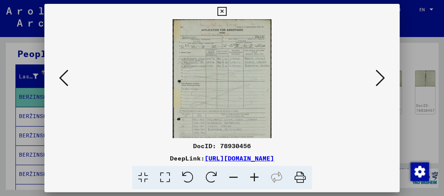
click at [254, 123] on icon at bounding box center [254, 178] width 21 height 24
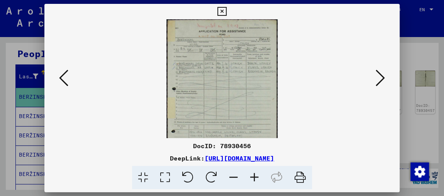
click at [254, 123] on icon at bounding box center [254, 178] width 21 height 24
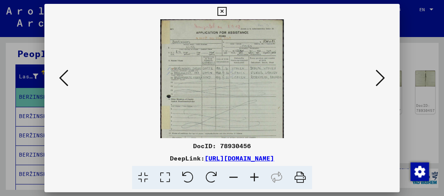
click at [254, 123] on icon at bounding box center [254, 178] width 21 height 24
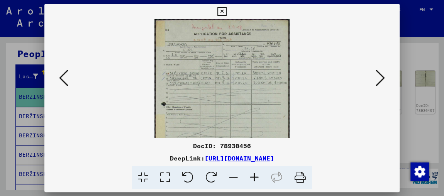
click at [254, 123] on icon at bounding box center [254, 178] width 21 height 24
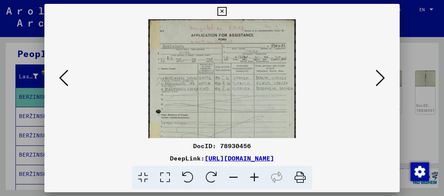
click at [254, 123] on icon at bounding box center [254, 178] width 21 height 24
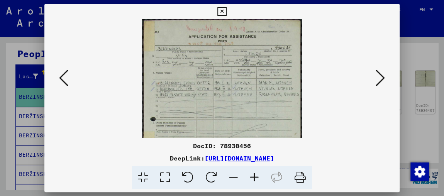
click at [254, 123] on icon at bounding box center [254, 178] width 21 height 24
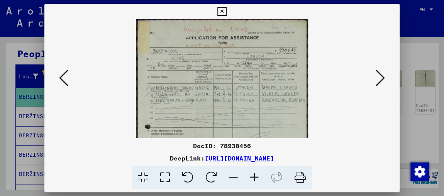
click at [254, 123] on icon at bounding box center [254, 178] width 21 height 24
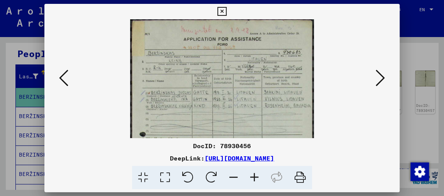
click at [254, 123] on icon at bounding box center [254, 178] width 21 height 24
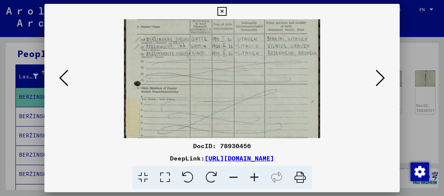
drag, startPoint x: 209, startPoint y: 123, endPoint x: 209, endPoint y: 66, distance: 57.5
click at [209, 66] on img at bounding box center [222, 117] width 196 height 312
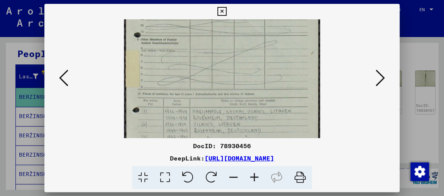
scroll to position [113, 0]
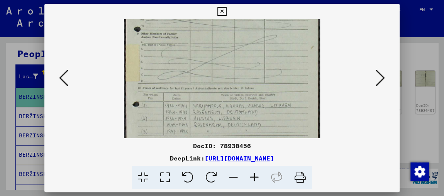
drag, startPoint x: 200, startPoint y: 109, endPoint x: 197, endPoint y: 55, distance: 54.1
click at [197, 55] on img at bounding box center [222, 63] width 196 height 312
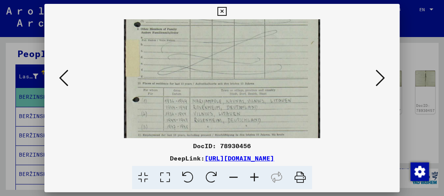
scroll to position [124, 0]
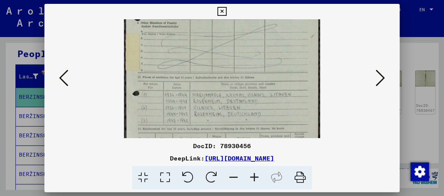
drag, startPoint x: 201, startPoint y: 119, endPoint x: 199, endPoint y: 109, distance: 10.5
click at [199, 109] on img at bounding box center [222, 52] width 196 height 312
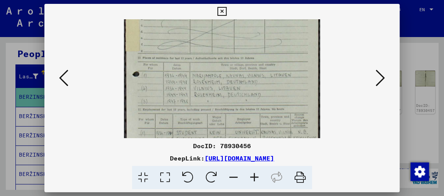
scroll to position [144, 0]
drag, startPoint x: 199, startPoint y: 119, endPoint x: 202, endPoint y: 99, distance: 20.6
click at [202, 99] on img at bounding box center [222, 31] width 196 height 312
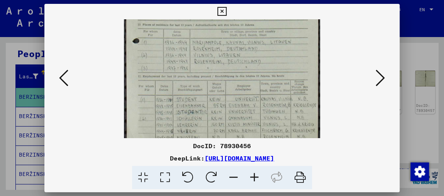
scroll to position [179, 0]
drag, startPoint x: 200, startPoint y: 120, endPoint x: 199, endPoint y: 86, distance: 34.4
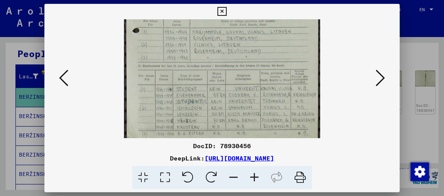
scroll to position [187, 0]
drag, startPoint x: 197, startPoint y: 105, endPoint x: 195, endPoint y: 97, distance: 7.6
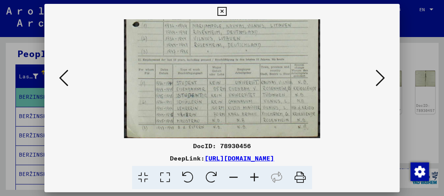
drag, startPoint x: 193, startPoint y: 113, endPoint x: 196, endPoint y: 93, distance: 19.5
click at [282, 77] on icon at bounding box center [380, 78] width 9 height 19
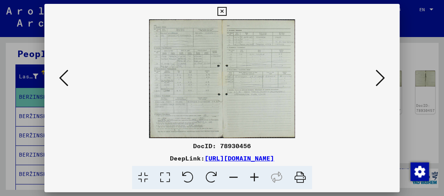
click at [254, 123] on icon at bounding box center [254, 178] width 21 height 24
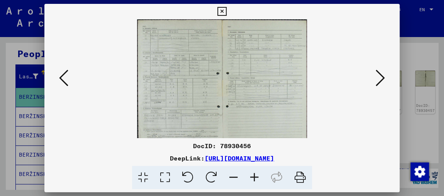
click at [254, 123] on icon at bounding box center [254, 178] width 21 height 24
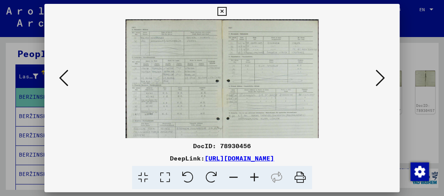
click at [254, 123] on icon at bounding box center [254, 178] width 21 height 24
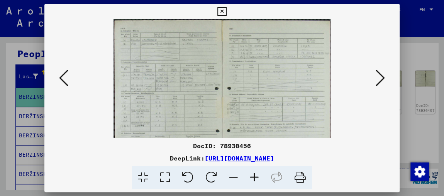
click at [254, 123] on icon at bounding box center [254, 178] width 21 height 24
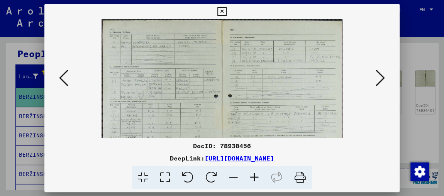
click at [254, 123] on icon at bounding box center [254, 178] width 21 height 24
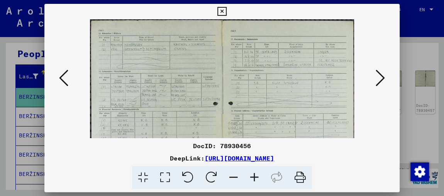
click at [254, 123] on icon at bounding box center [254, 178] width 21 height 24
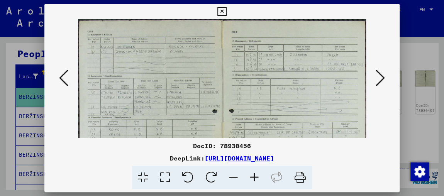
click at [254, 123] on icon at bounding box center [254, 178] width 21 height 24
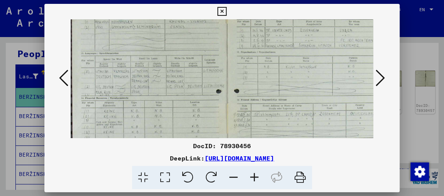
scroll to position [29, 0]
drag, startPoint x: 134, startPoint y: 109, endPoint x: 142, endPoint y: 80, distance: 30.6
click at [142, 80] on img at bounding box center [227, 117] width 312 height 254
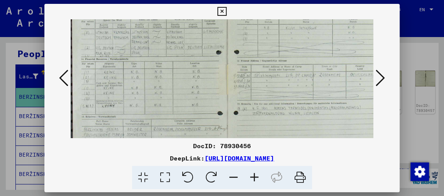
scroll to position [68, 0]
drag, startPoint x: 139, startPoint y: 114, endPoint x: 139, endPoint y: 75, distance: 38.6
click at [139, 75] on img at bounding box center [227, 78] width 312 height 254
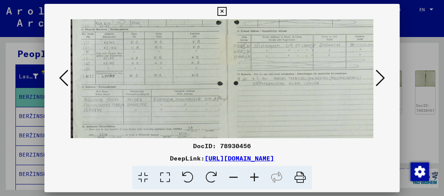
scroll to position [98, 0]
drag, startPoint x: 140, startPoint y: 120, endPoint x: 144, endPoint y: 90, distance: 30.0
click at [144, 90] on img at bounding box center [227, 48] width 312 height 254
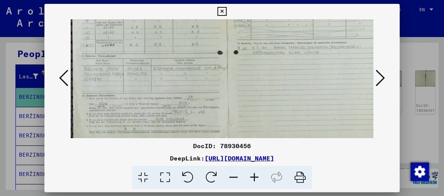
scroll to position [135, 0]
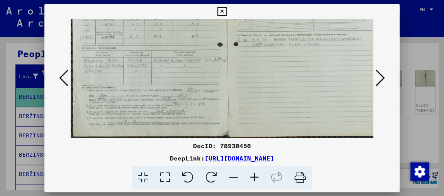
drag, startPoint x: 110, startPoint y: 107, endPoint x: 119, endPoint y: 62, distance: 46.0
click at [119, 62] on img at bounding box center [227, 11] width 312 height 254
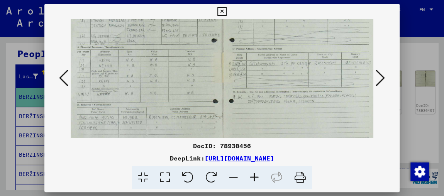
scroll to position [64, 5]
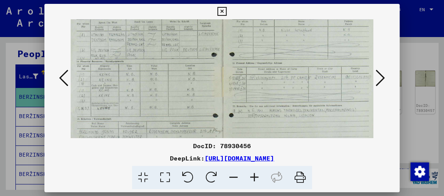
drag, startPoint x: 207, startPoint y: 69, endPoint x: 160, endPoint y: 141, distance: 86.1
click at [160, 123] on div "DocID: 78930456 DeepLink: [URL][DOMAIN_NAME]" at bounding box center [221, 97] width 355 height 186
click at [59, 79] on icon at bounding box center [63, 78] width 9 height 19
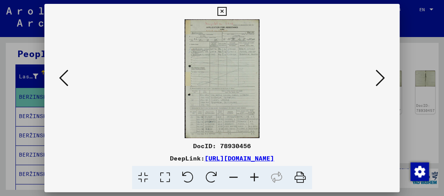
click at [59, 79] on icon at bounding box center [63, 78] width 9 height 19
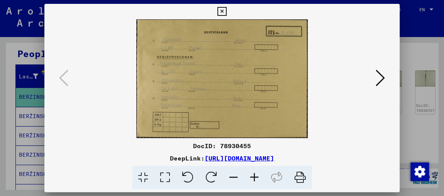
click at [256, 123] on icon at bounding box center [254, 178] width 21 height 24
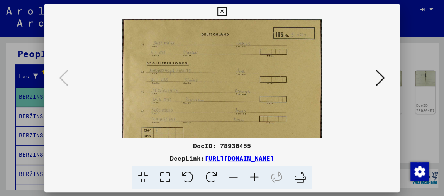
click at [256, 123] on icon at bounding box center [254, 178] width 21 height 24
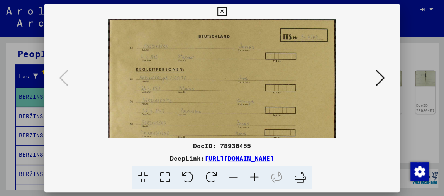
click at [256, 123] on icon at bounding box center [254, 178] width 21 height 24
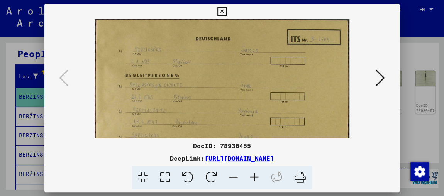
click at [256, 123] on icon at bounding box center [254, 178] width 21 height 24
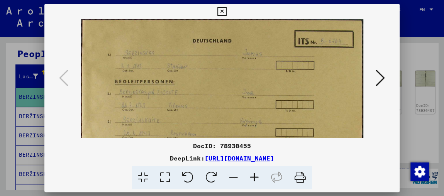
click at [256, 123] on icon at bounding box center [254, 178] width 21 height 24
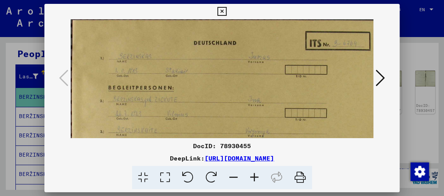
click at [256, 123] on icon at bounding box center [254, 178] width 21 height 24
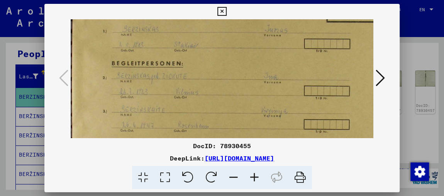
scroll to position [40, 0]
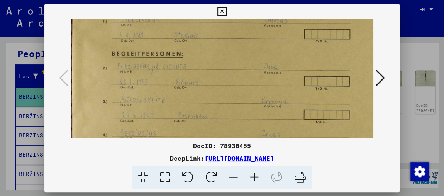
drag, startPoint x: 168, startPoint y: 116, endPoint x: 172, endPoint y: 76, distance: 40.0
click at [172, 76] on img at bounding box center [240, 96] width 338 height 235
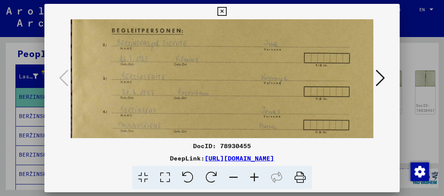
scroll to position [64, 0]
drag, startPoint x: 169, startPoint y: 100, endPoint x: 173, endPoint y: 77, distance: 23.4
click at [173, 77] on img at bounding box center [240, 72] width 338 height 235
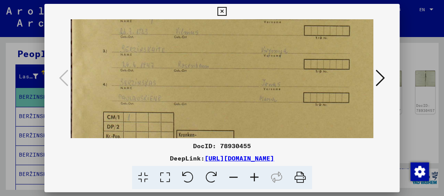
scroll to position [91, 0]
drag, startPoint x: 171, startPoint y: 102, endPoint x: 175, endPoint y: 75, distance: 26.9
click at [175, 75] on img at bounding box center [240, 45] width 338 height 235
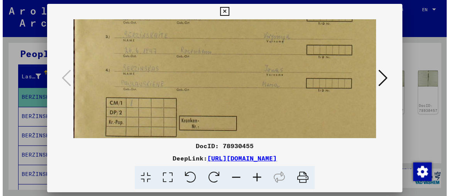
scroll to position [115, 0]
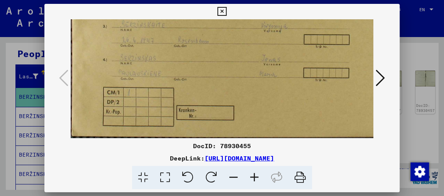
drag, startPoint x: 173, startPoint y: 96, endPoint x: 176, endPoint y: 64, distance: 31.8
click at [176, 64] on img at bounding box center [240, 21] width 338 height 235
click at [220, 10] on icon at bounding box center [221, 11] width 9 height 9
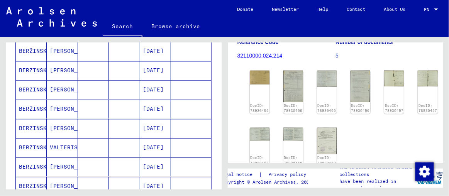
scroll to position [420, 0]
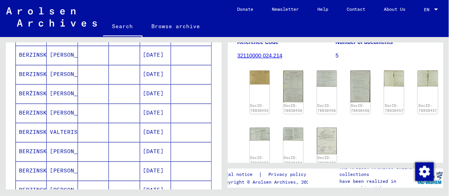
click at [59, 105] on mat-cell "[PERSON_NAME]" at bounding box center [62, 112] width 31 height 19
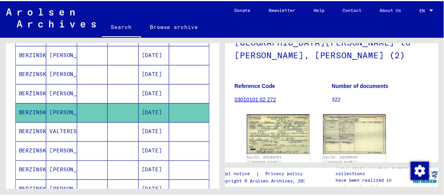
scroll to position [105, 0]
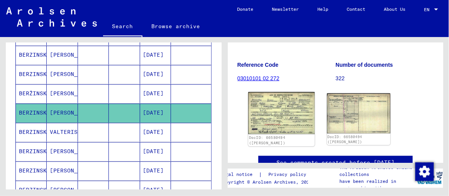
click at [279, 92] on img at bounding box center [281, 113] width 66 height 42
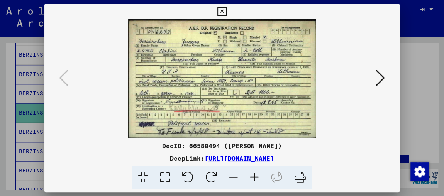
click at [282, 123] on icon at bounding box center [300, 178] width 24 height 24
